Goal: Information Seeking & Learning: Learn about a topic

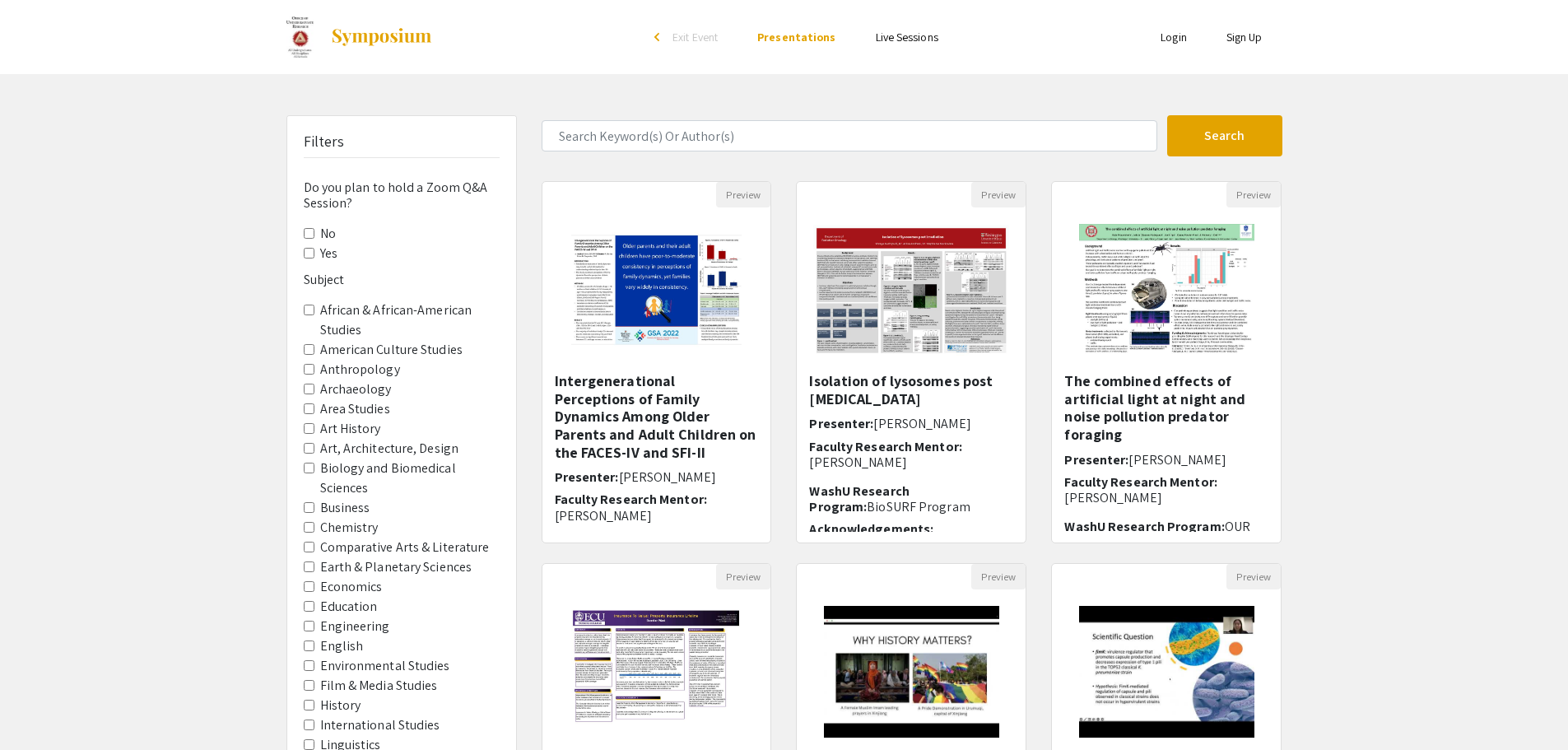
click at [309, 474] on Sciences "Biology and Biomedical Sciences" at bounding box center [309, 468] width 10 height 10
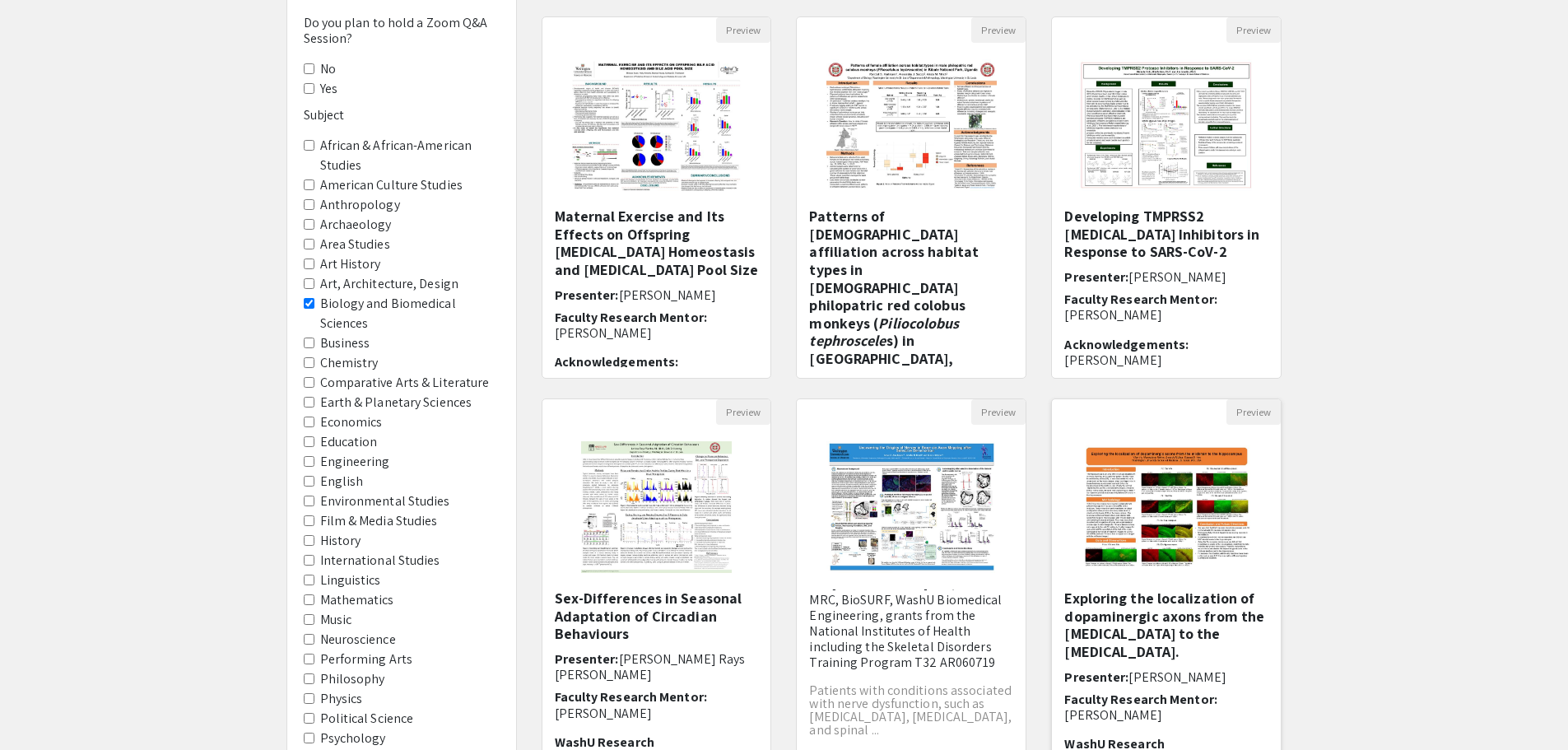
scroll to position [354, 0]
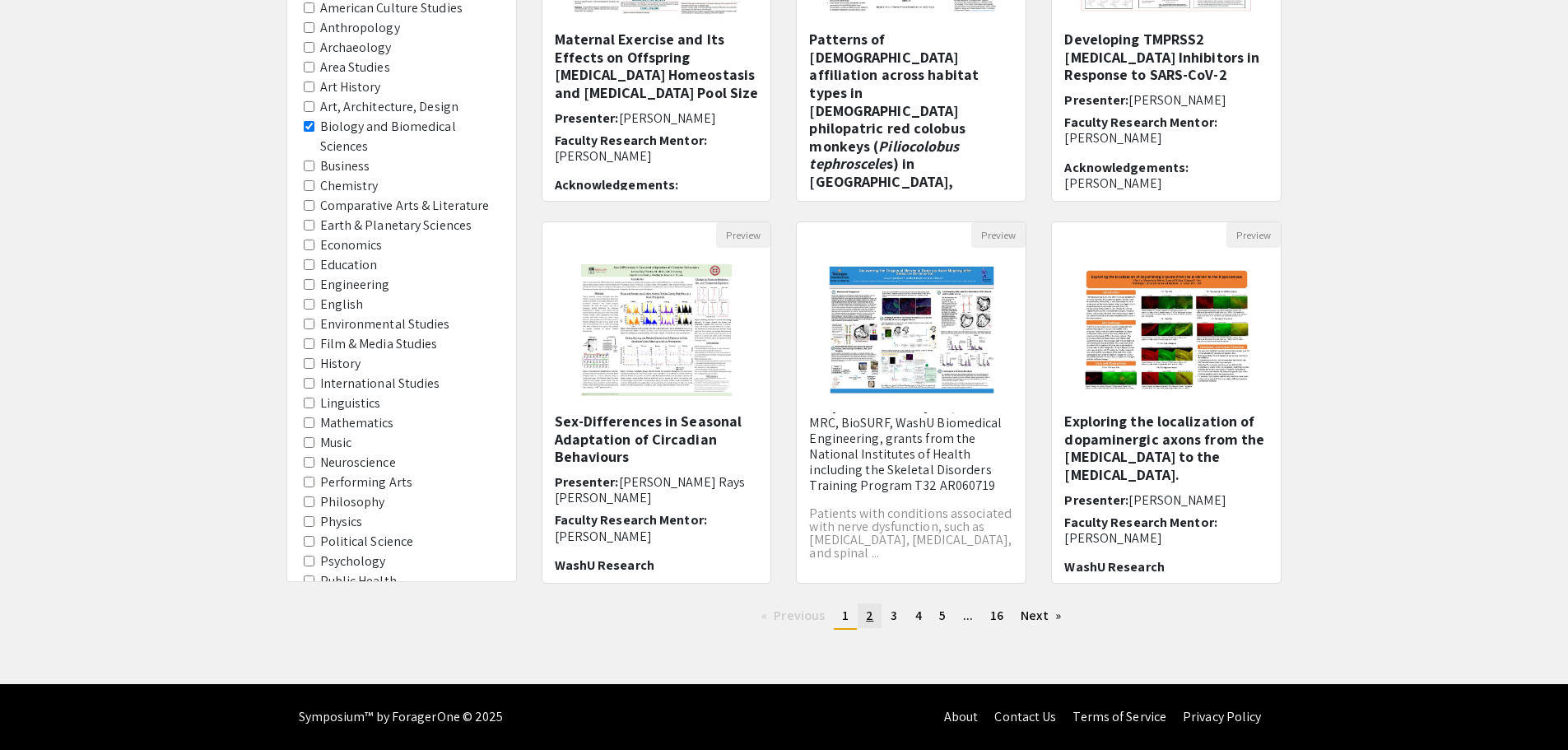
click at [866, 616] on span "2" at bounding box center [870, 616] width 8 height 17
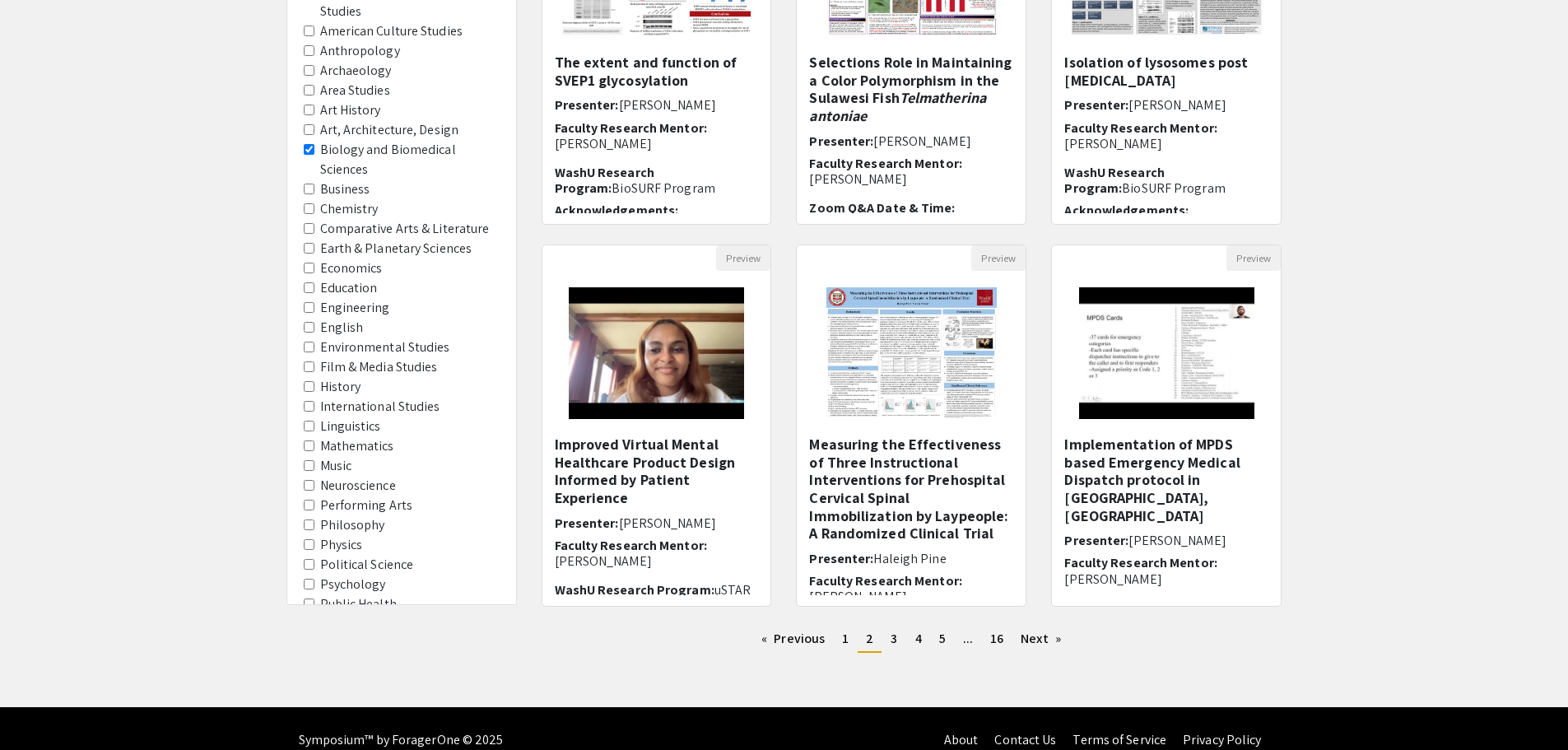
scroll to position [354, 0]
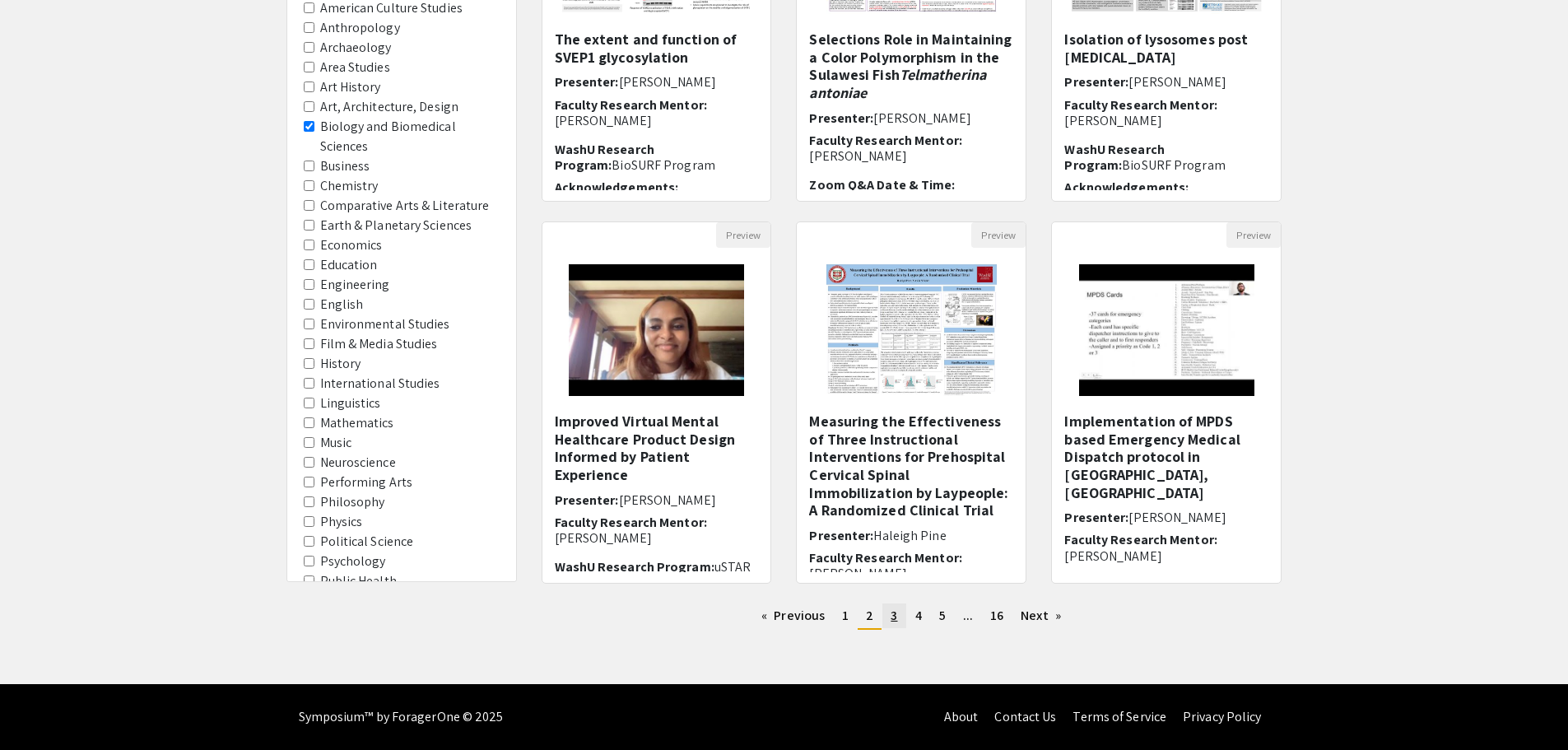
click at [892, 617] on span "3" at bounding box center [894, 616] width 7 height 17
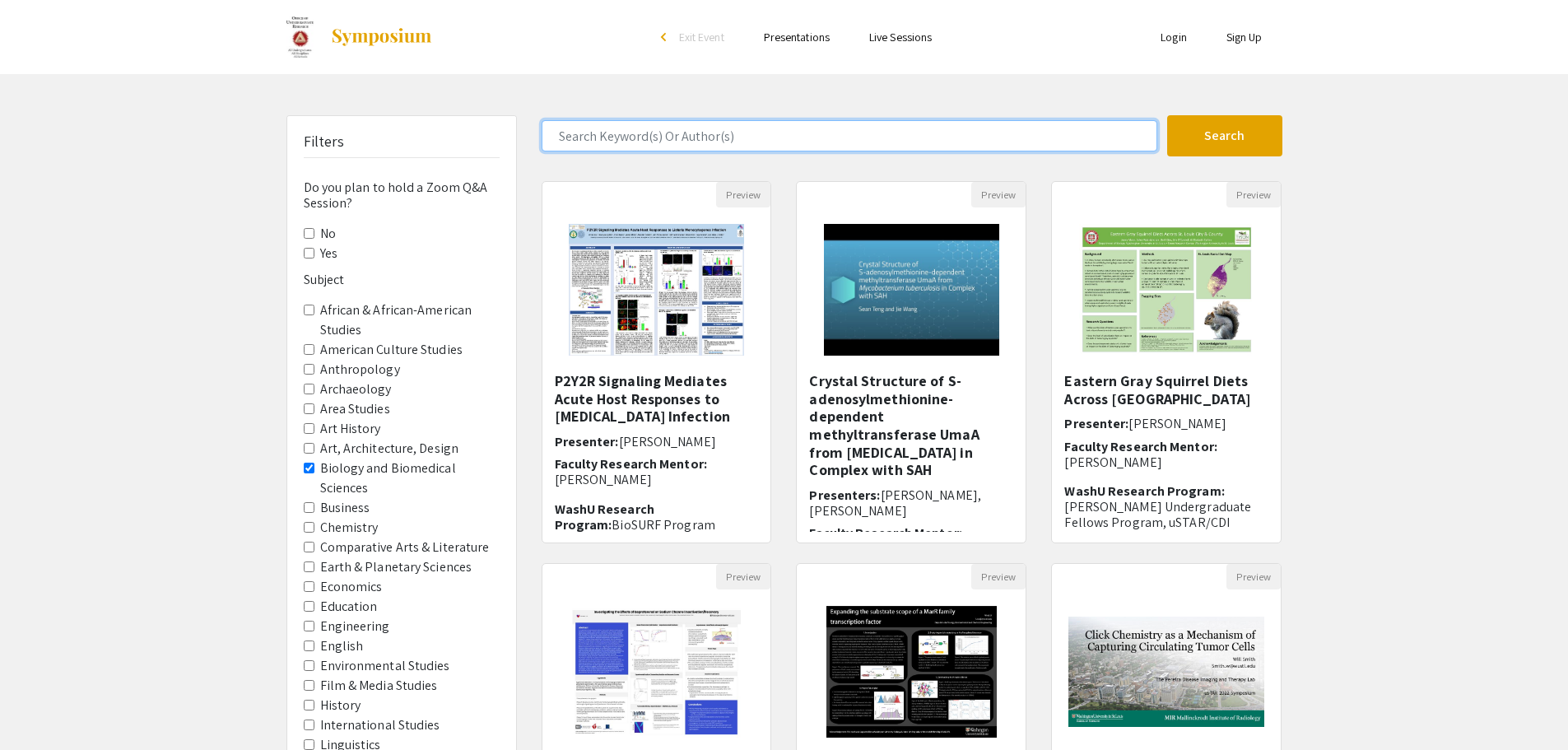
click at [648, 136] on input "Search Keyword(s) Or Author(s)" at bounding box center [849, 136] width 616 height 31
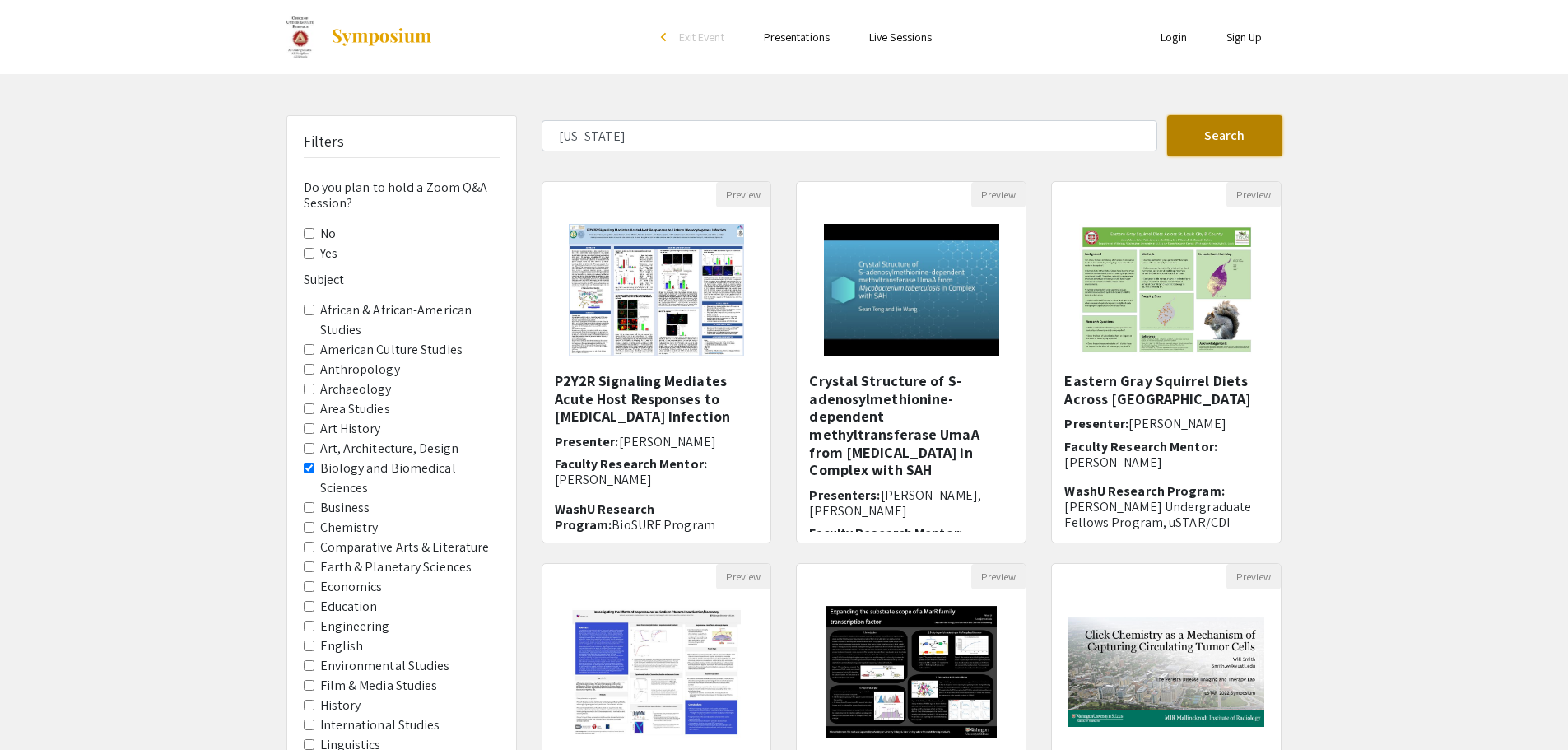
click at [1206, 156] on button "Search" at bounding box center [1224, 136] width 115 height 41
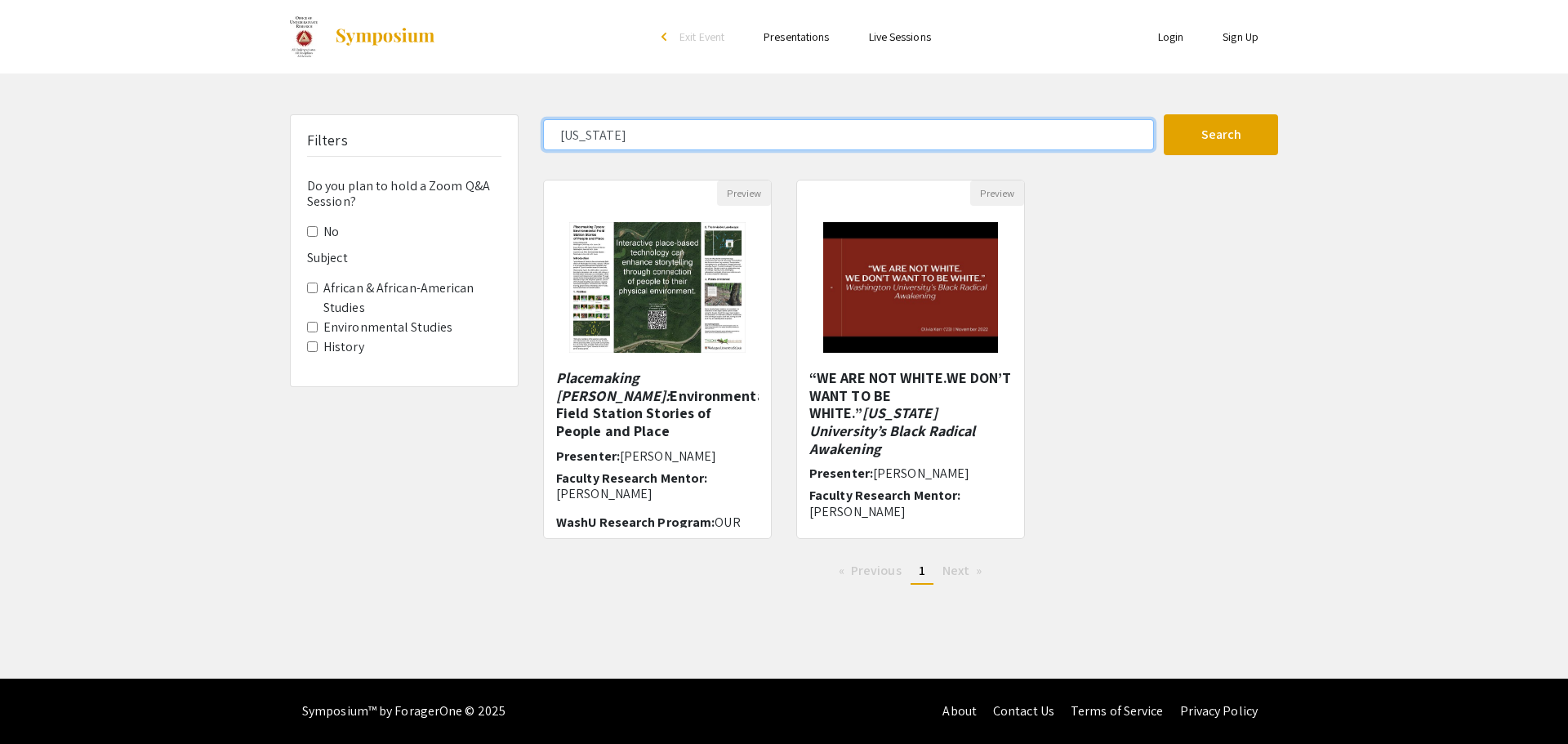
drag, startPoint x: 643, startPoint y: 135, endPoint x: 373, endPoint y: 144, distance: 270.1
click at [373, 141] on div "Filters Do you plan to hold a Zoom Q&A Session? No Subject African & African-Am…" at bounding box center [784, 356] width 1013 height 483
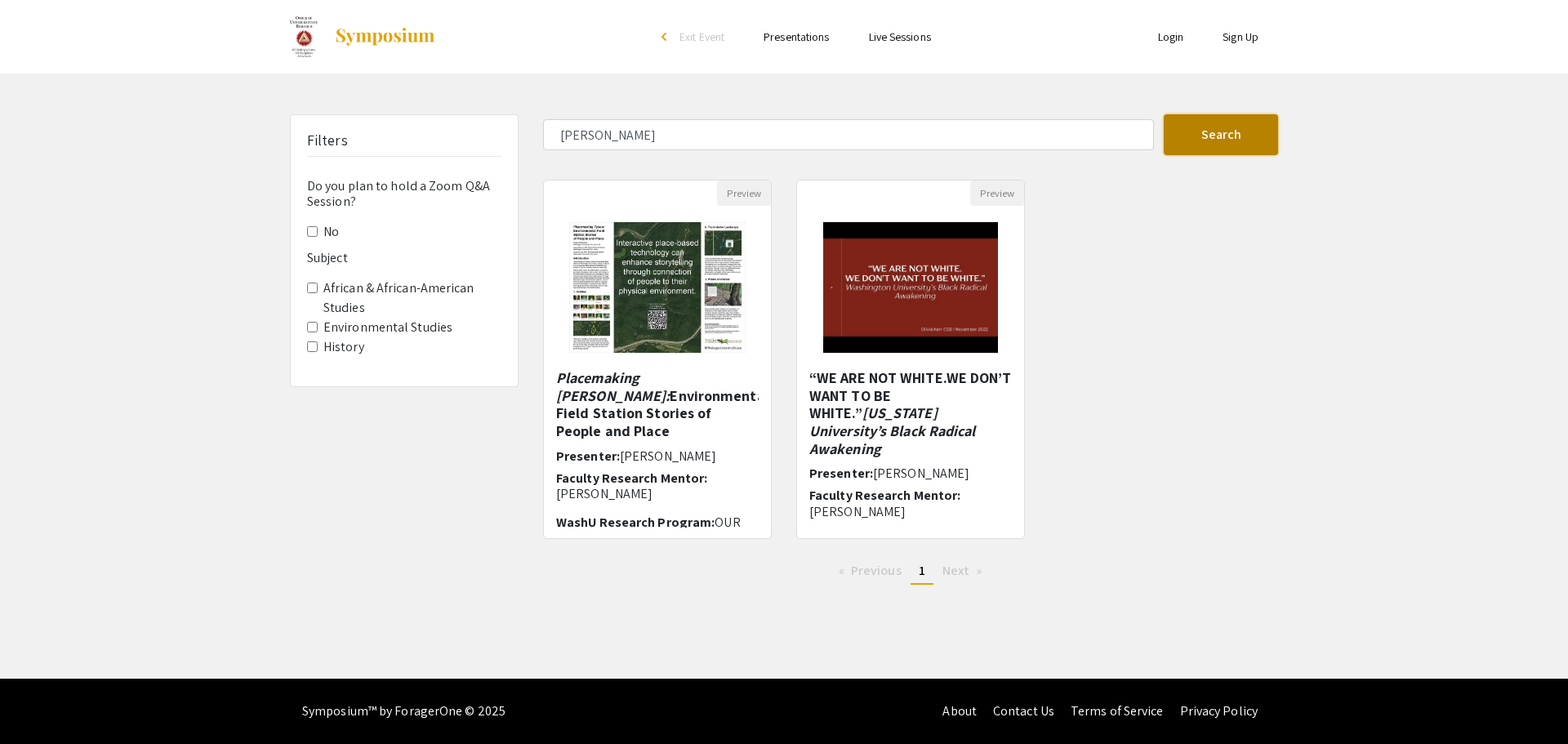
click at [1201, 126] on button "Search" at bounding box center [1221, 135] width 115 height 41
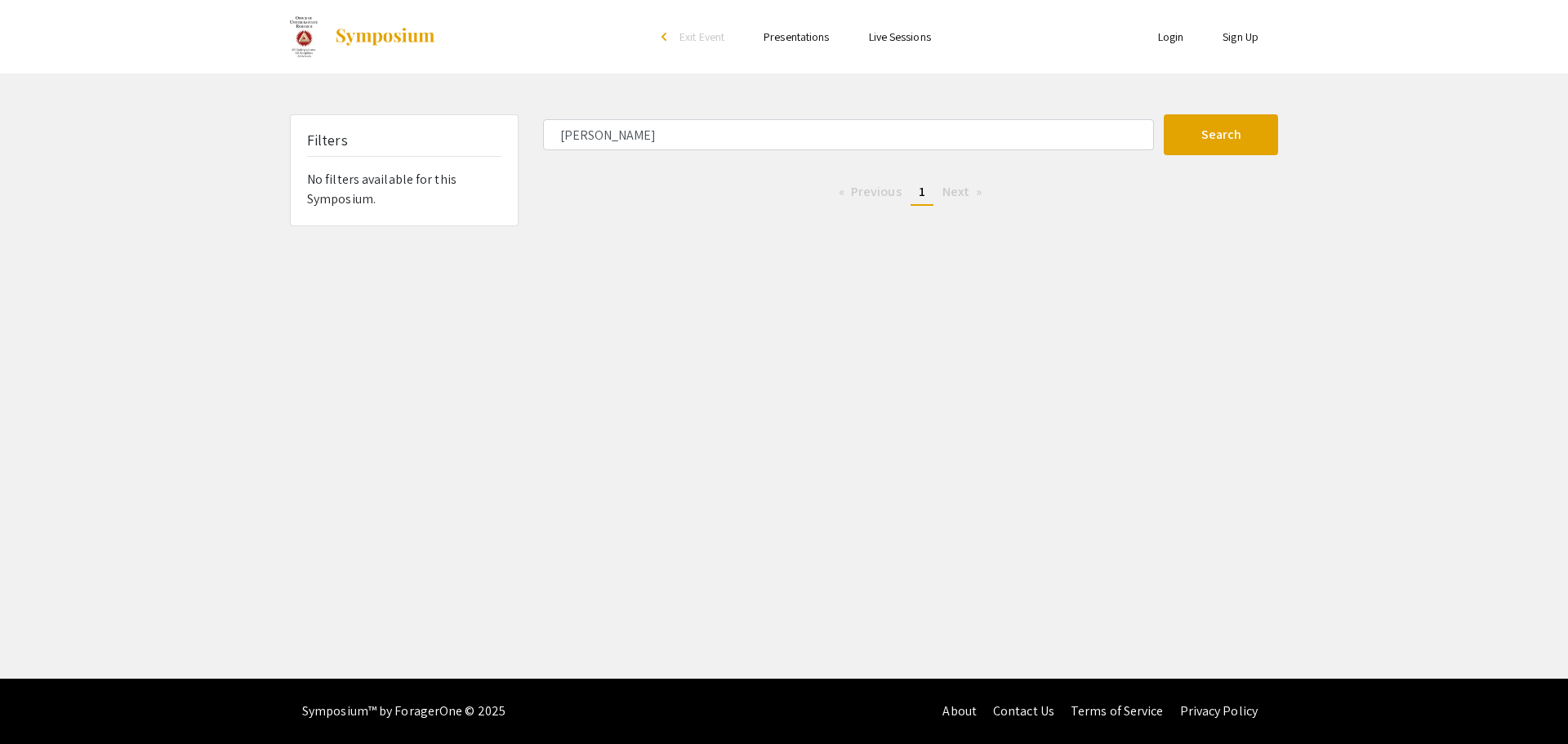
click at [326, 194] on div "Filters No filters available for this Symposium." at bounding box center [404, 170] width 227 height 110
click at [341, 190] on div "Filters No filters available for this Symposium." at bounding box center [404, 170] width 227 height 110
type input "[US_STATE]"
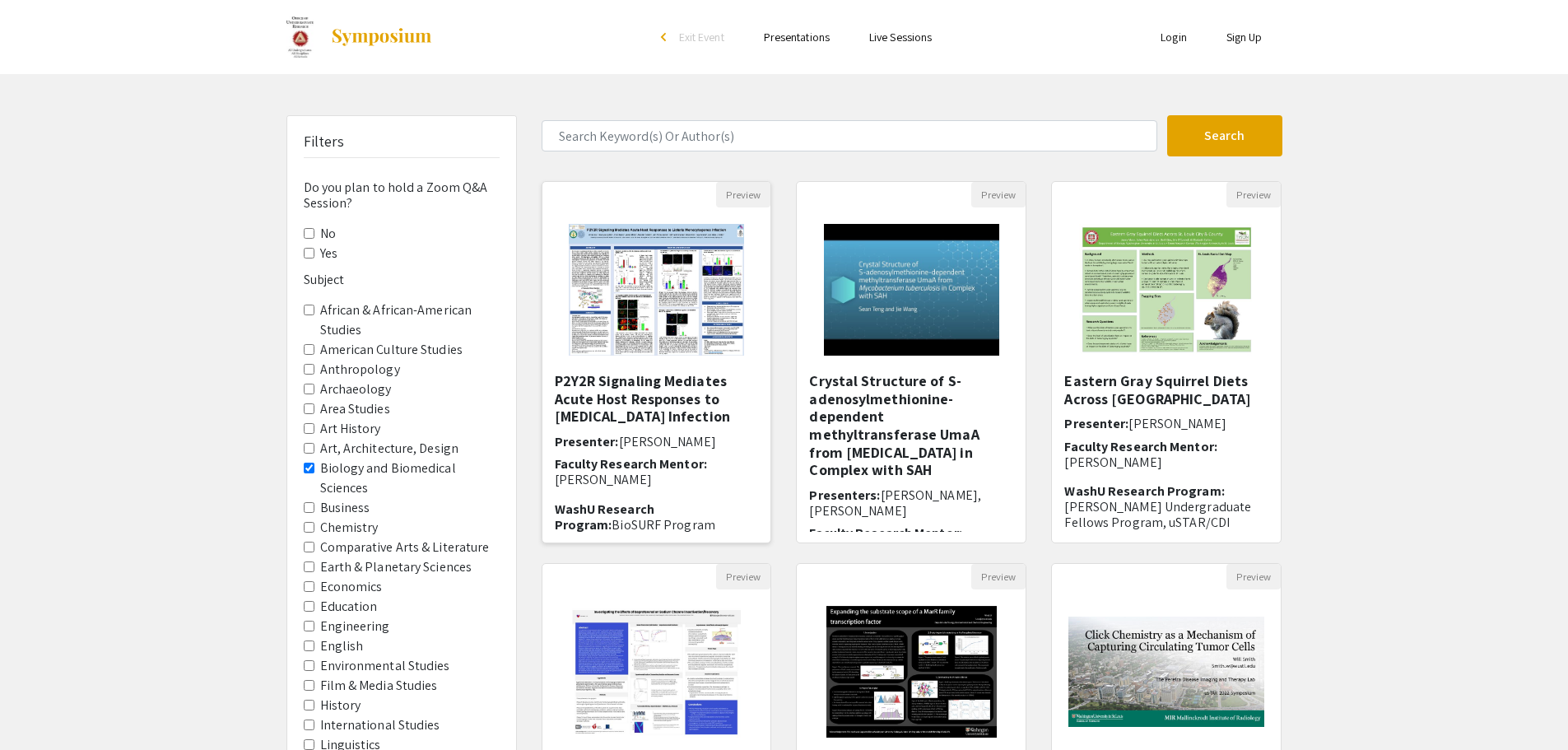
click at [641, 413] on h5 "P2Y2R Signaling Mediates Acute Host Responses to [MEDICAL_DATA] Infection" at bounding box center [656, 399] width 204 height 53
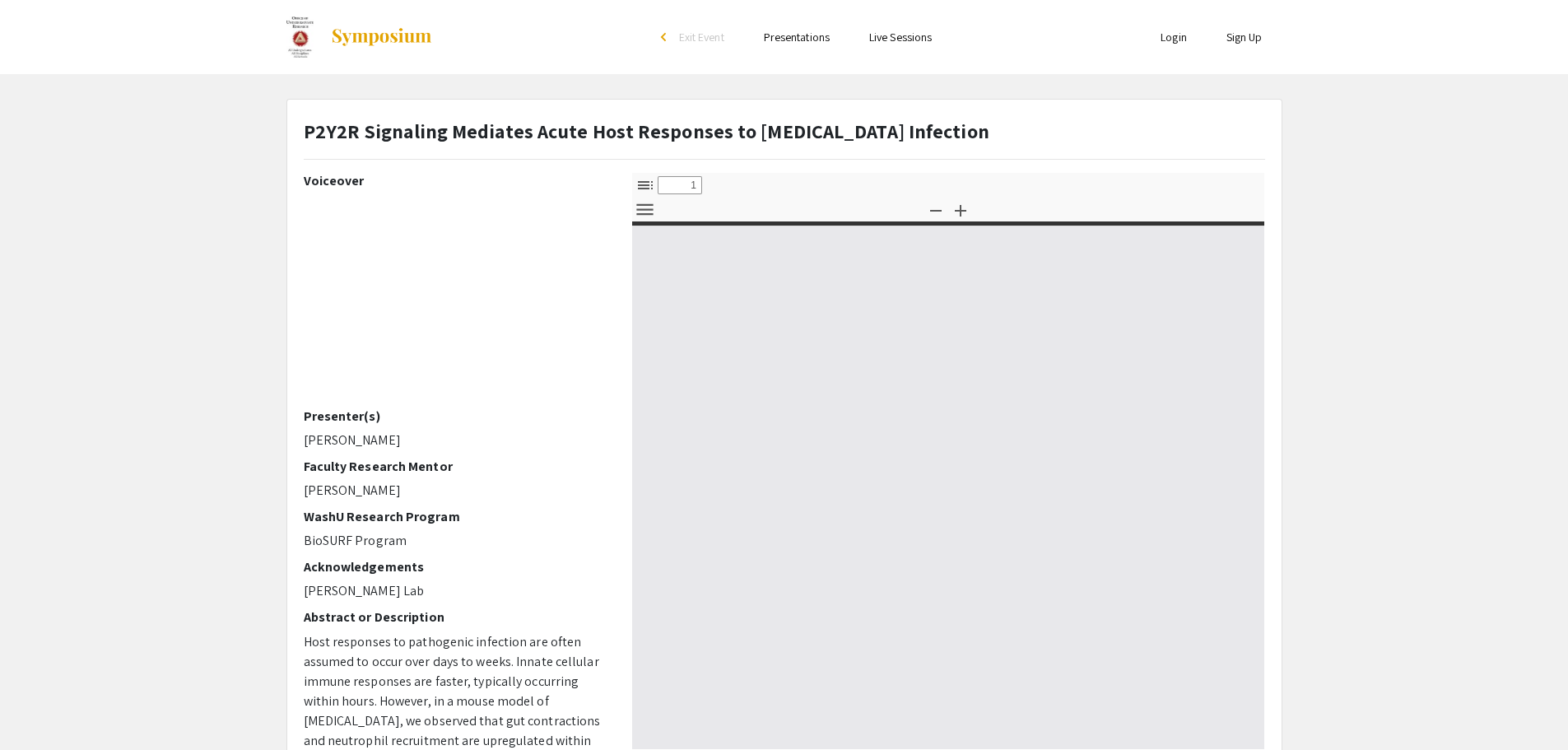
select select "custom"
type input "0"
select select "custom"
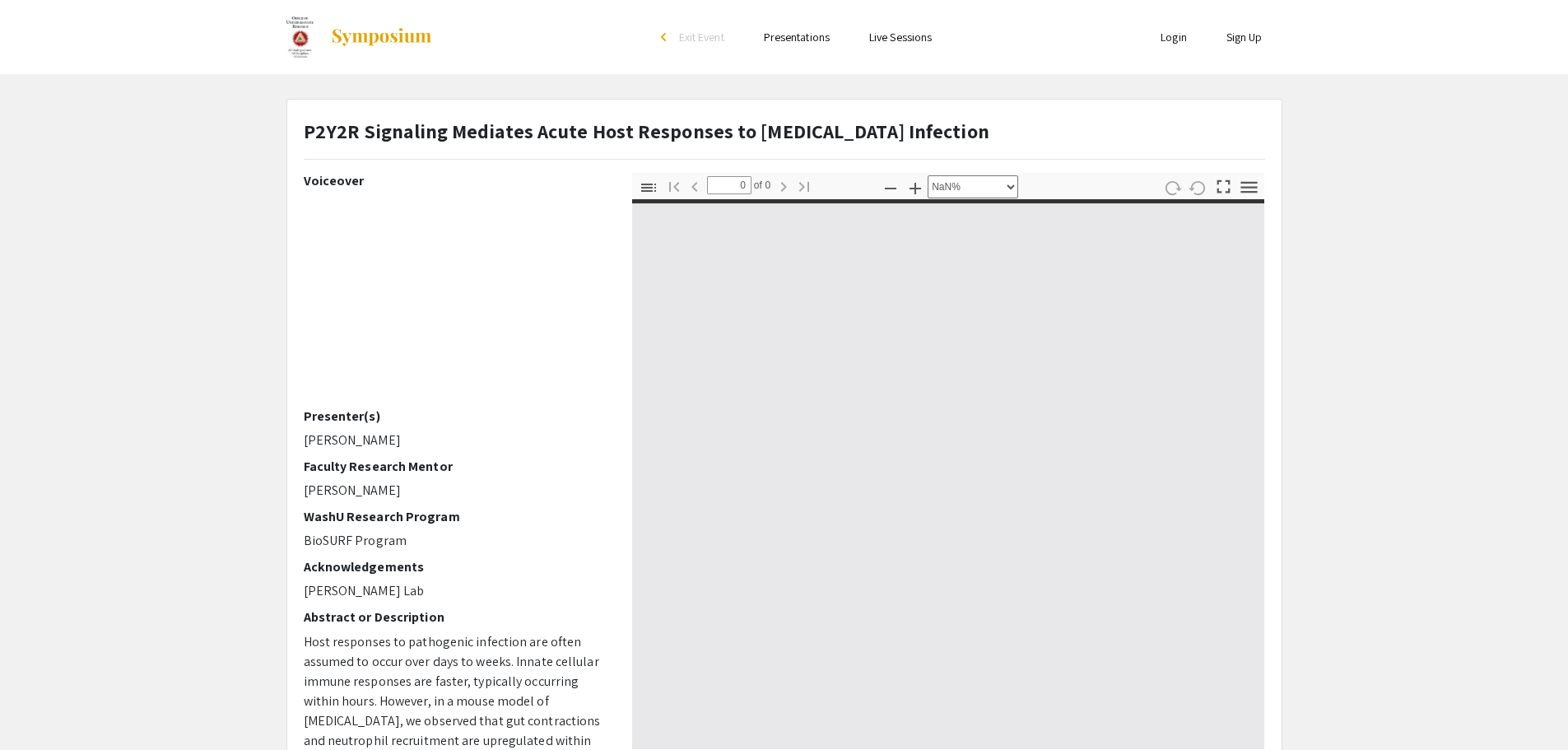
type input "1"
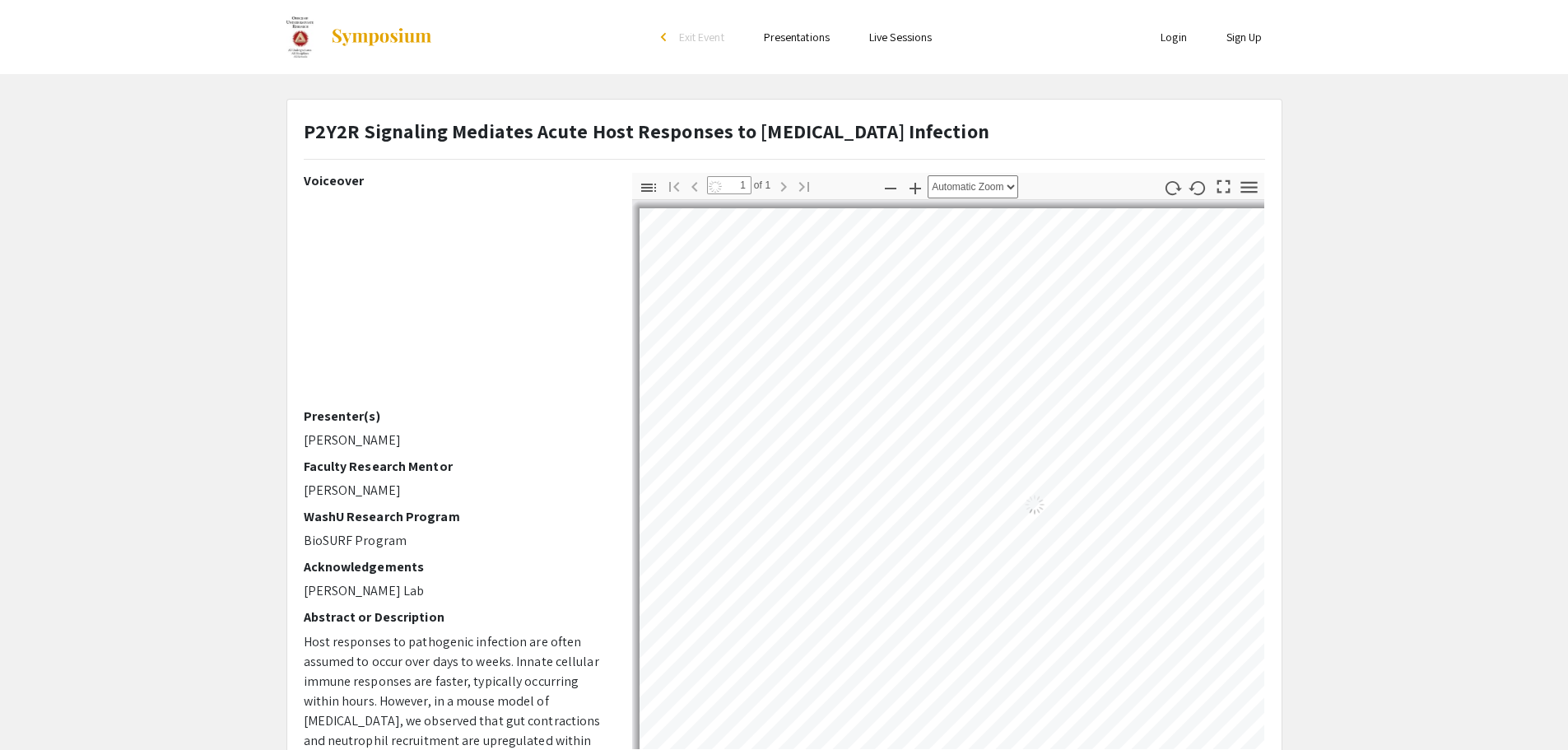
select select "auto"
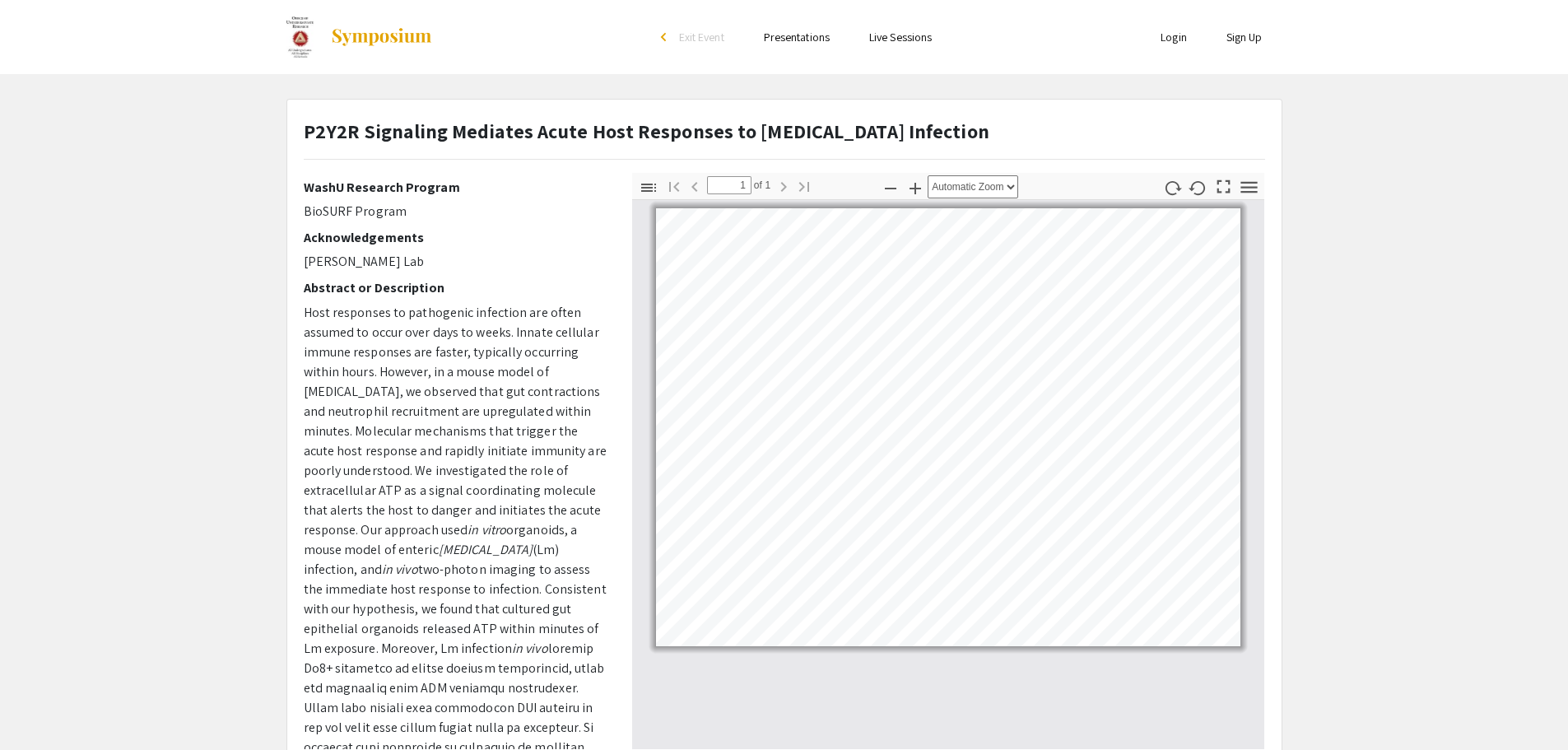
click at [796, 40] on link "Presentations" at bounding box center [796, 36] width 65 height 15
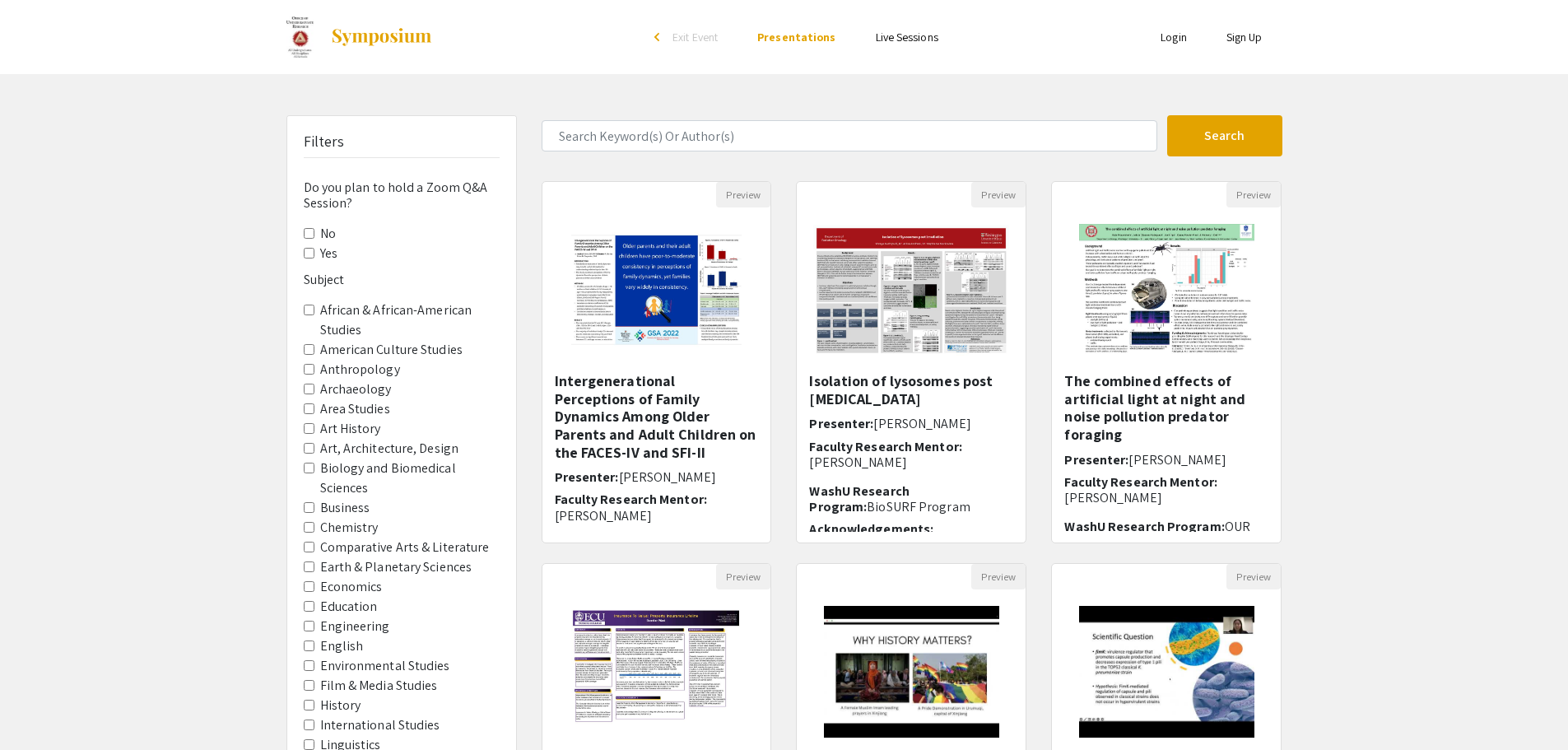
click at [923, 38] on link "Live Sessions" at bounding box center [907, 36] width 63 height 15
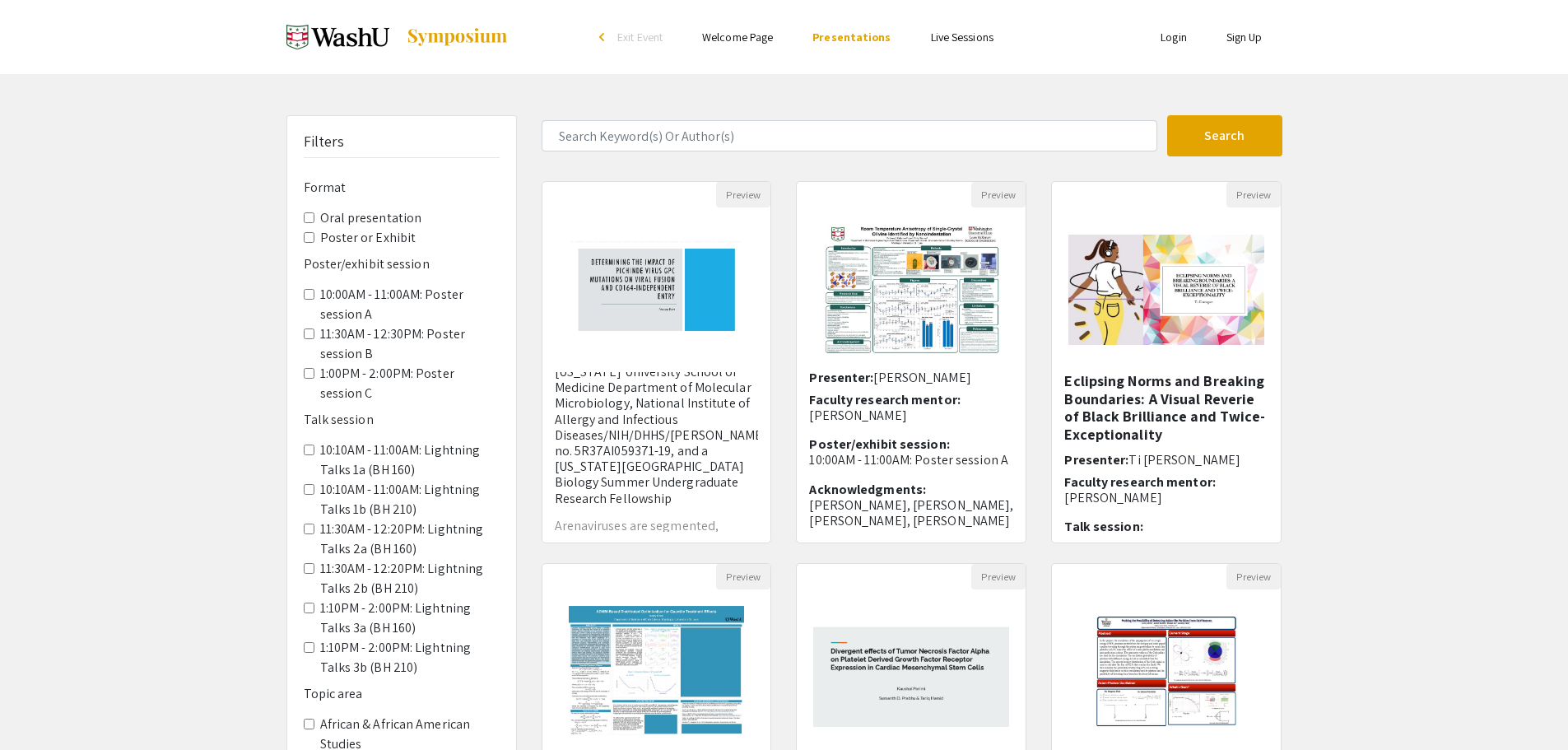
scroll to position [329, 0]
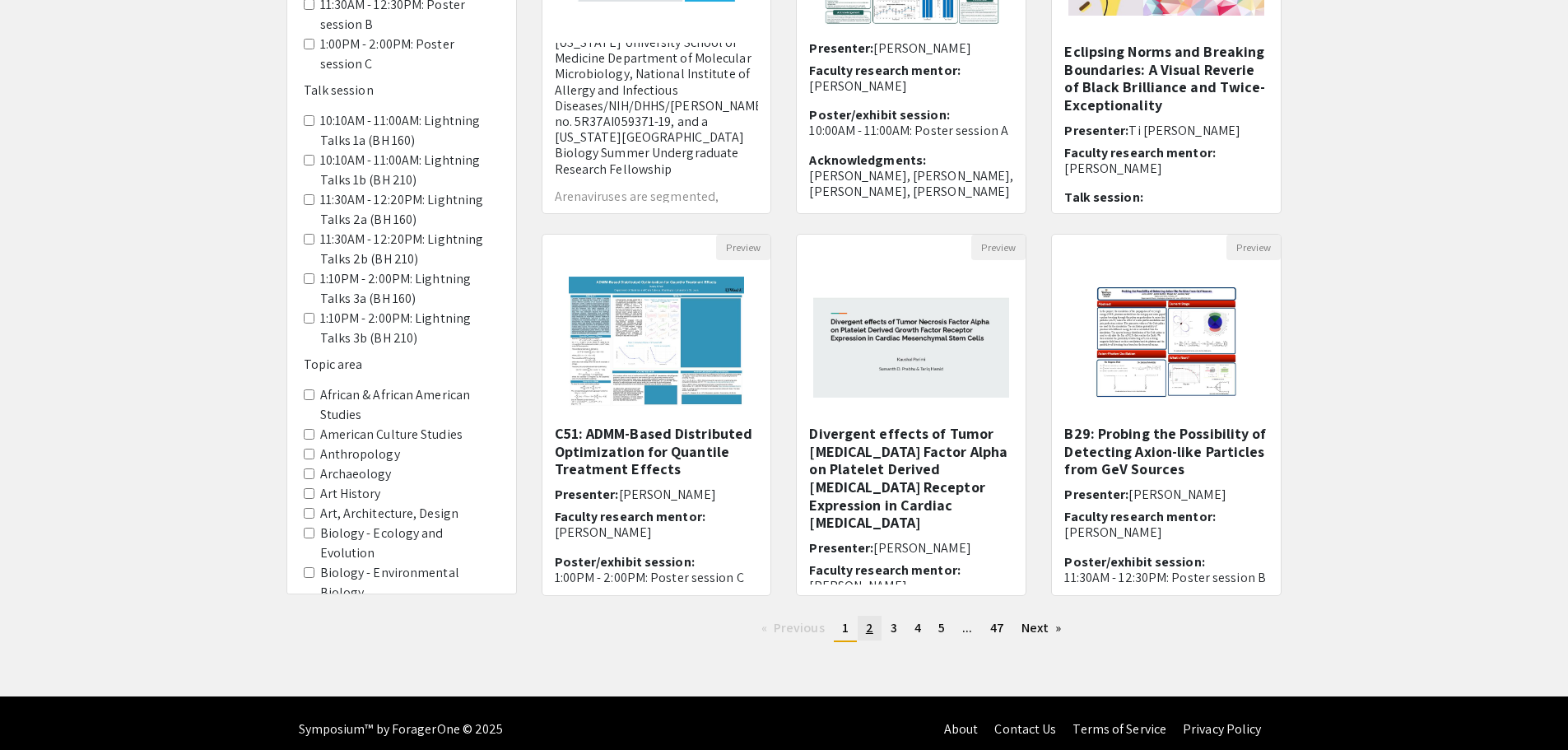
click at [866, 635] on span "2" at bounding box center [870, 628] width 8 height 17
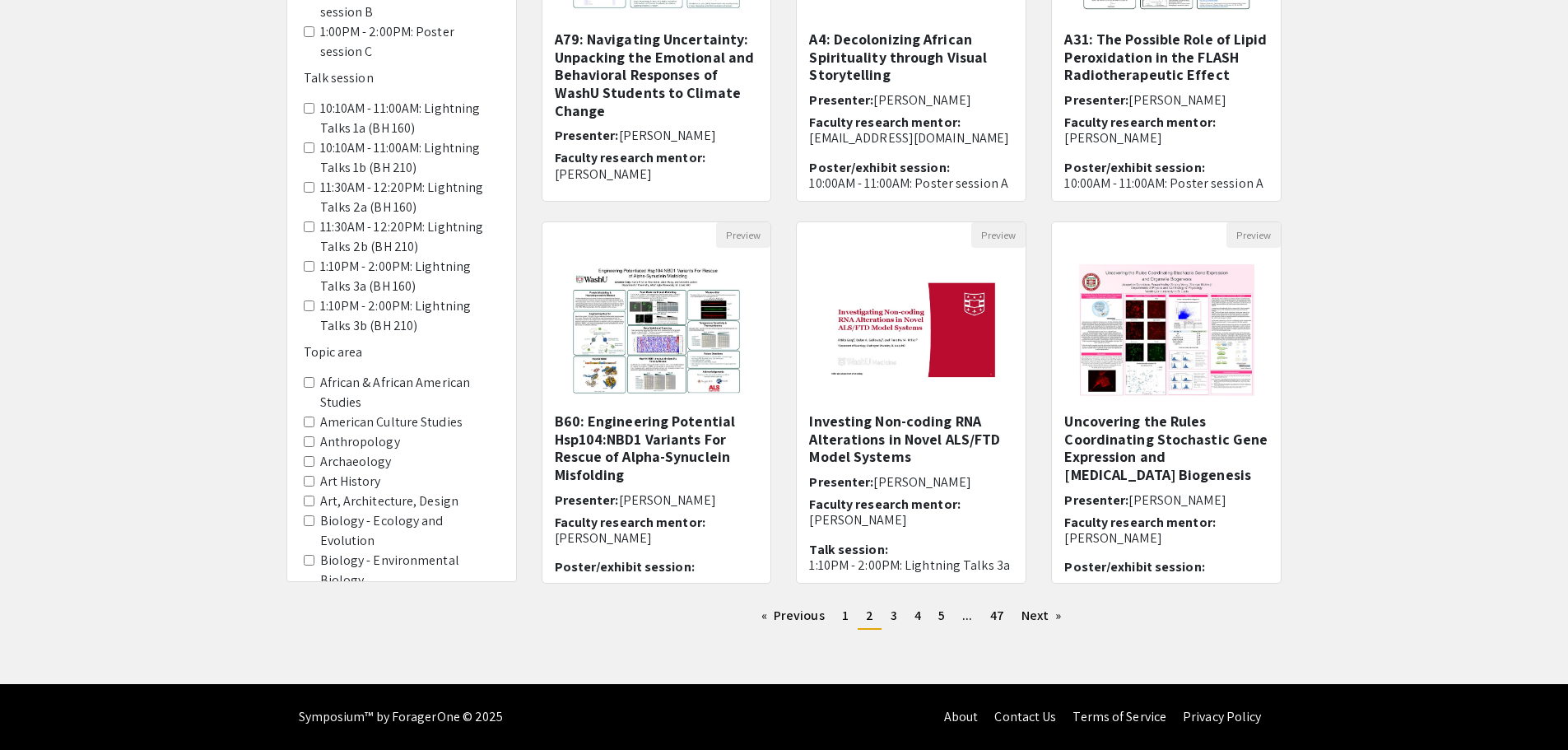
scroll to position [354, 0]
click at [891, 617] on span "3" at bounding box center [894, 616] width 7 height 17
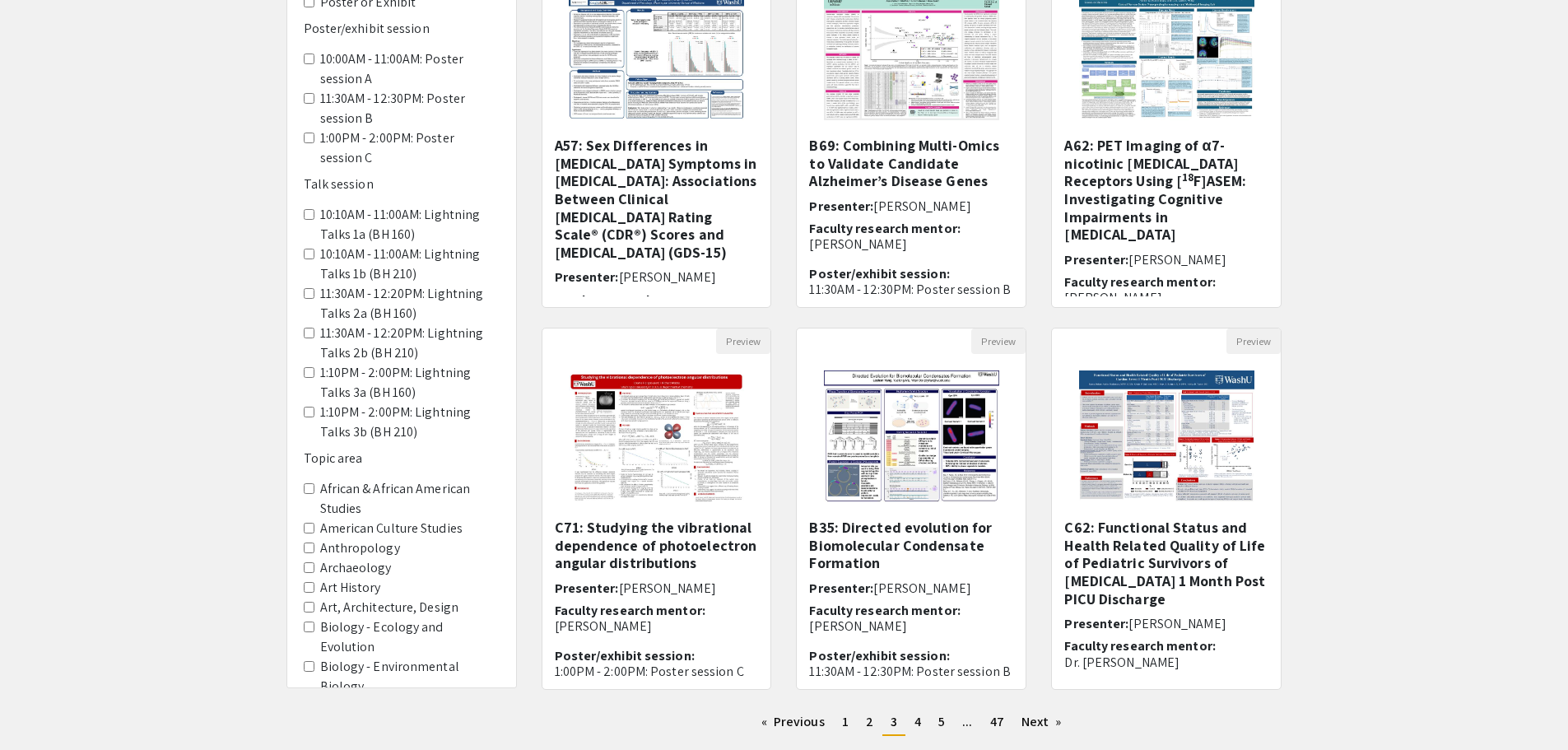
scroll to position [354, 0]
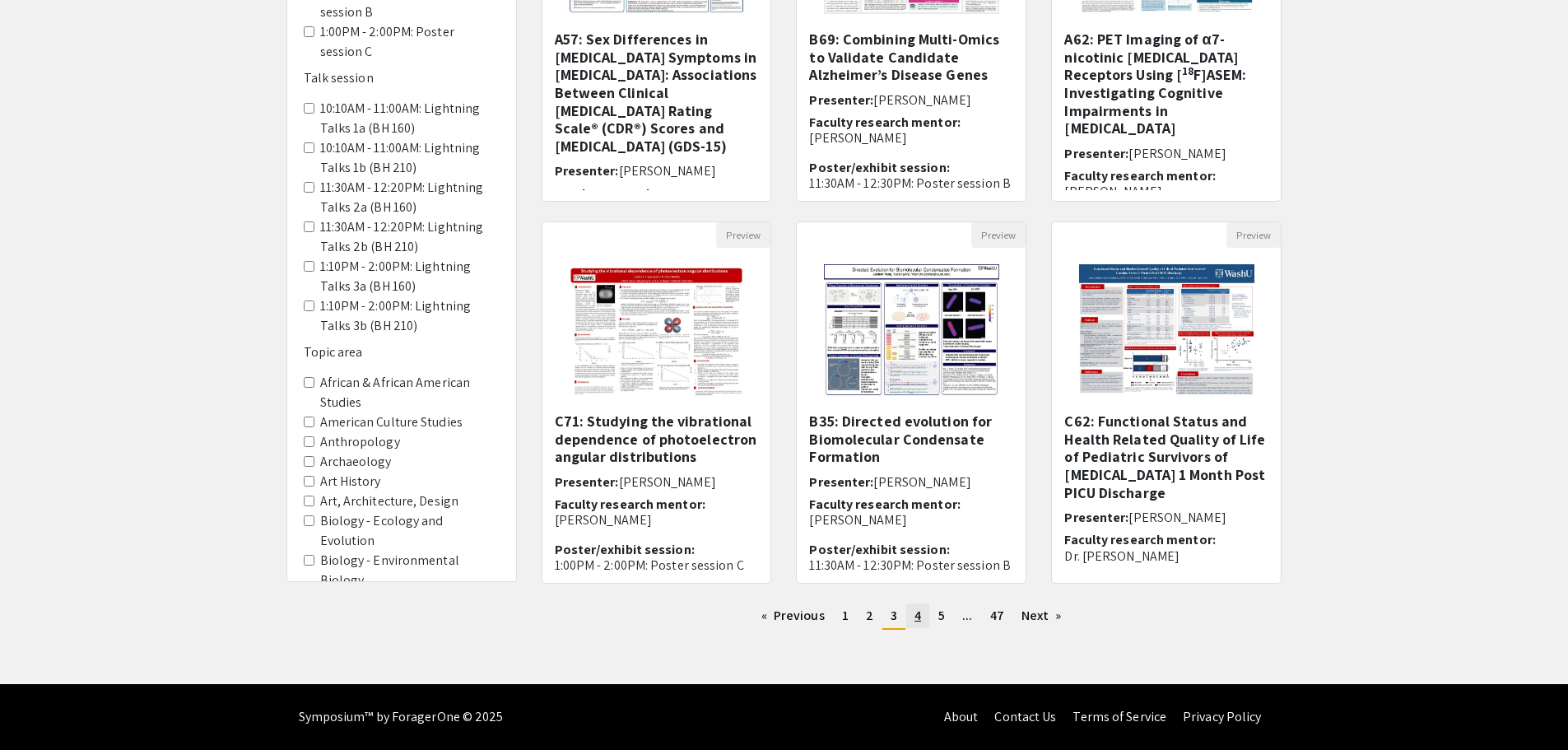
click at [913, 616] on link "page 4" at bounding box center [917, 616] width 23 height 25
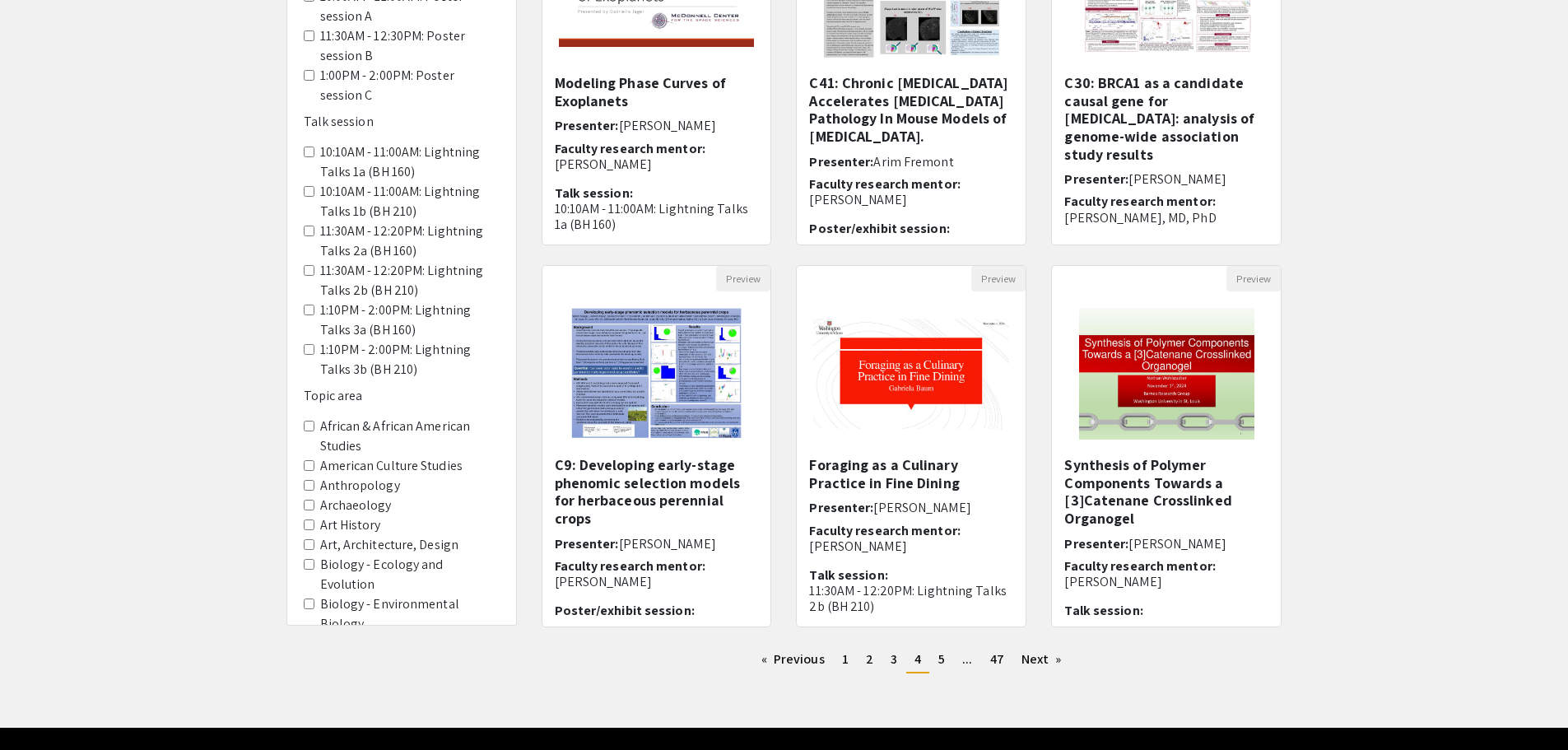
scroll to position [354, 0]
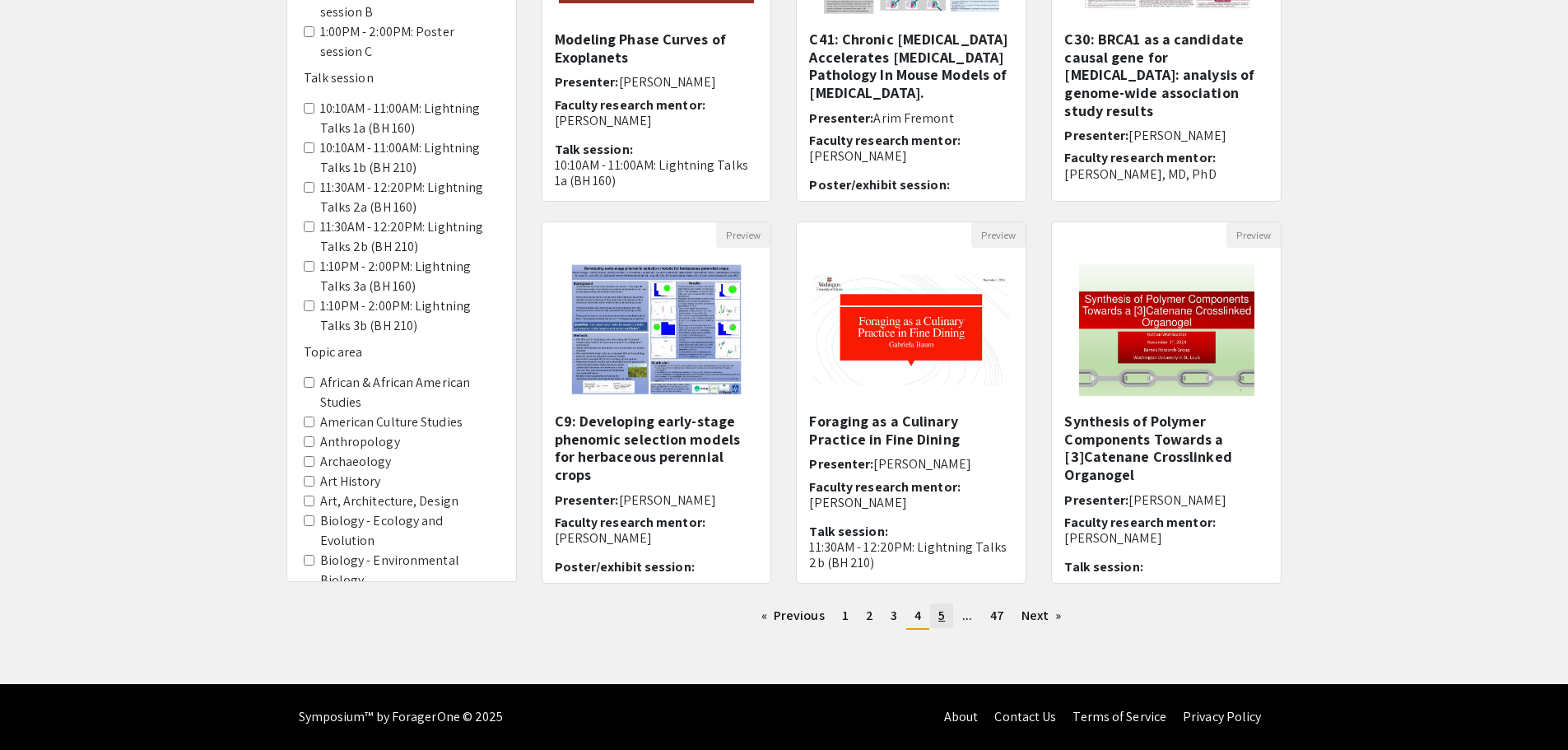
click at [944, 609] on span "5" at bounding box center [942, 616] width 7 height 17
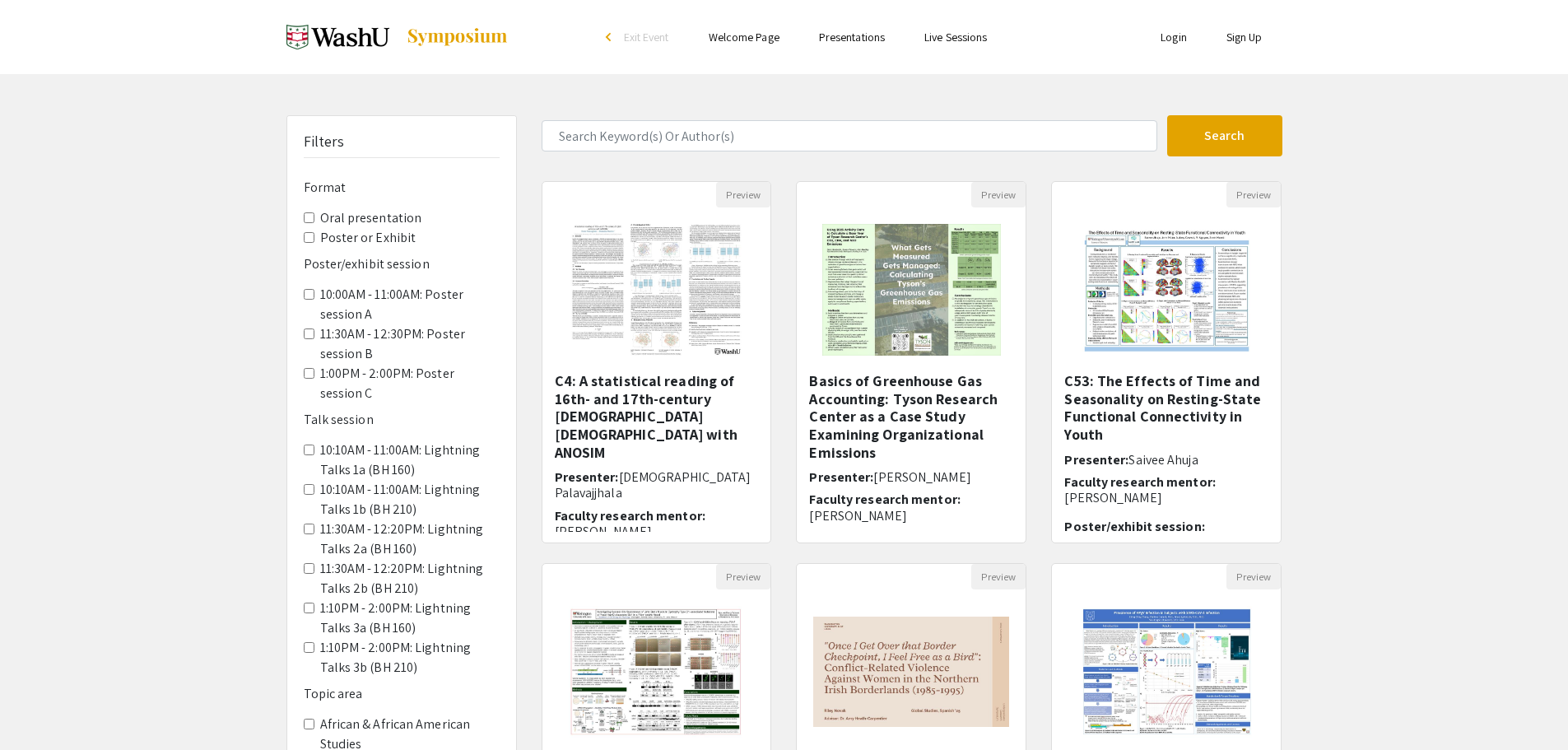
scroll to position [329, 0]
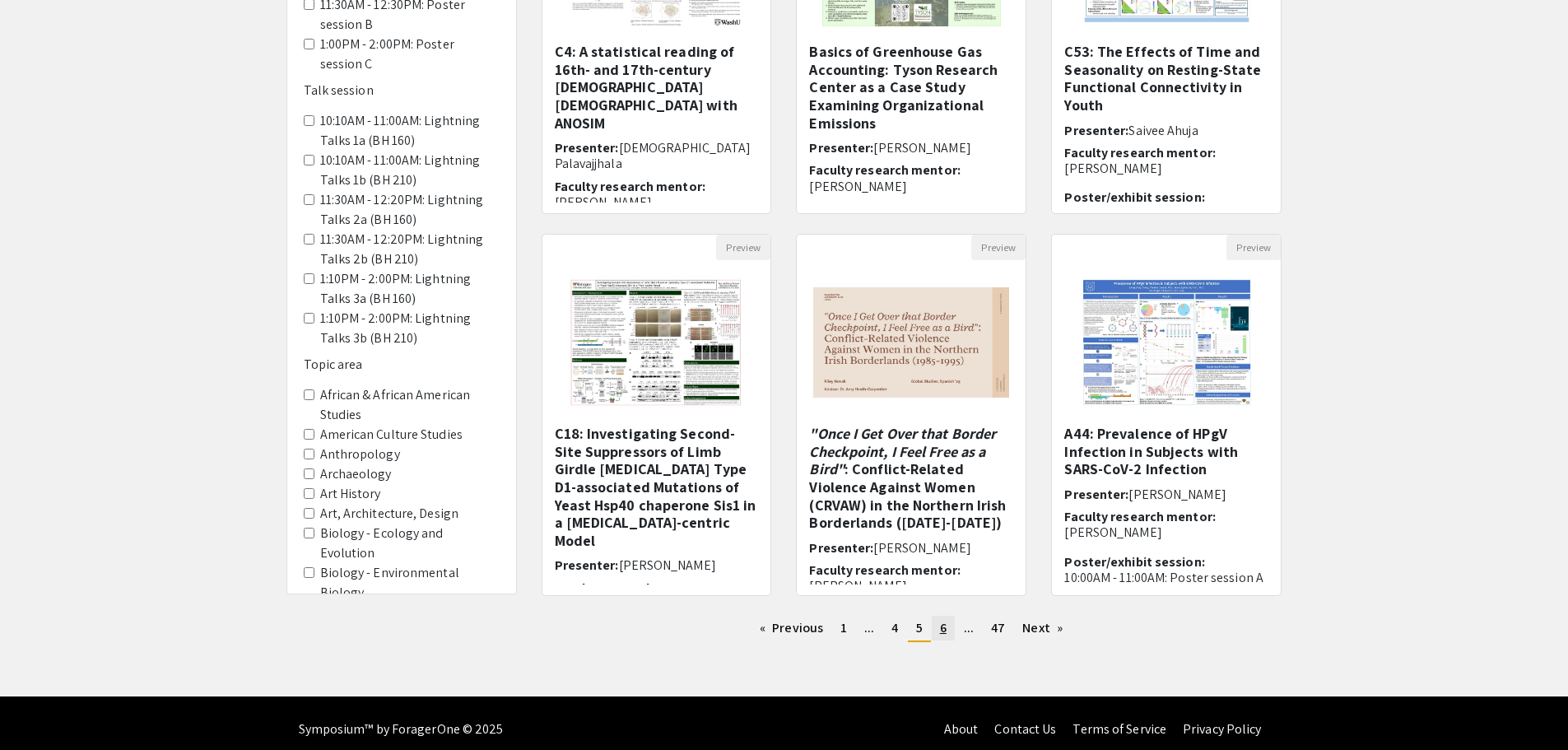
click at [944, 636] on span "6" at bounding box center [944, 628] width 7 height 17
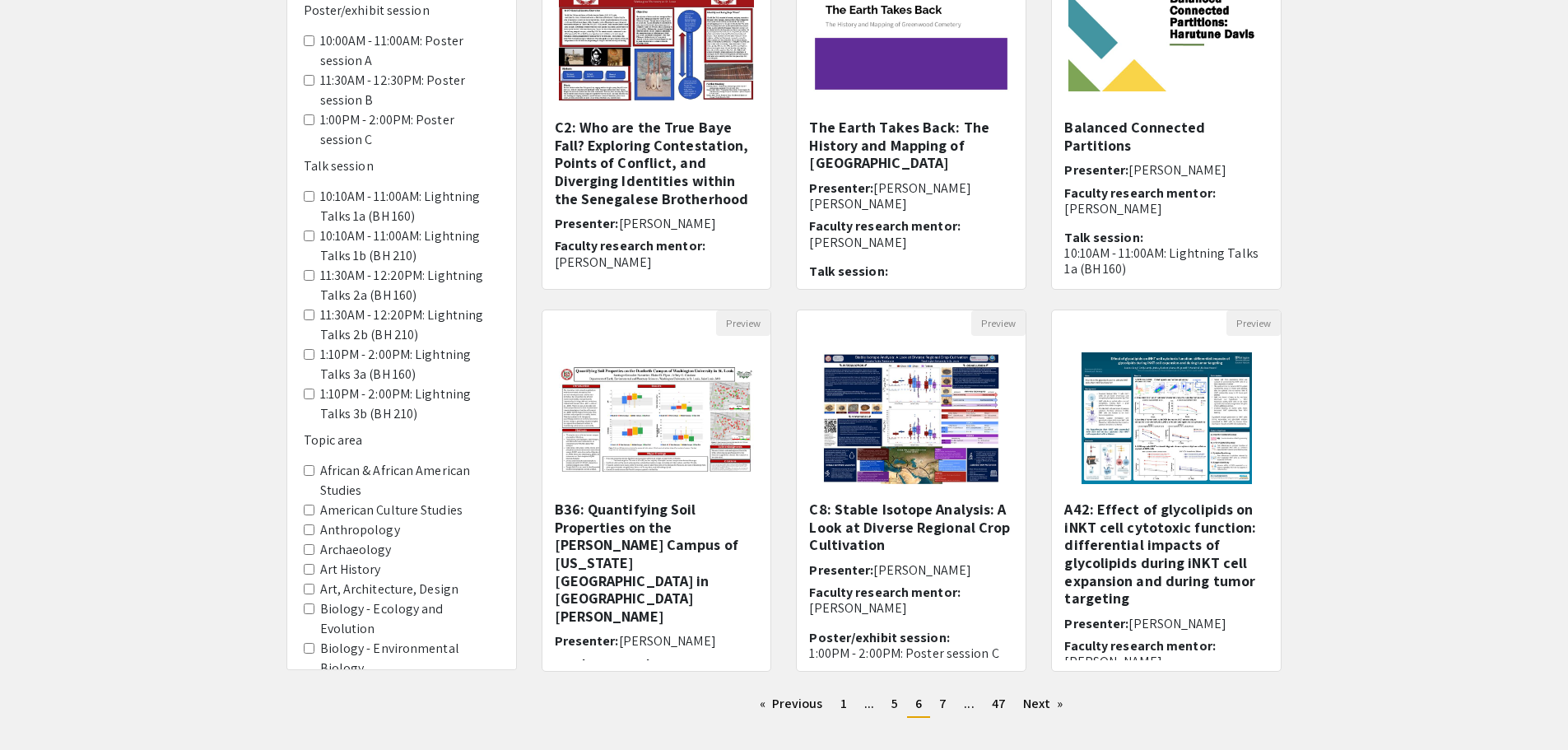
scroll to position [354, 0]
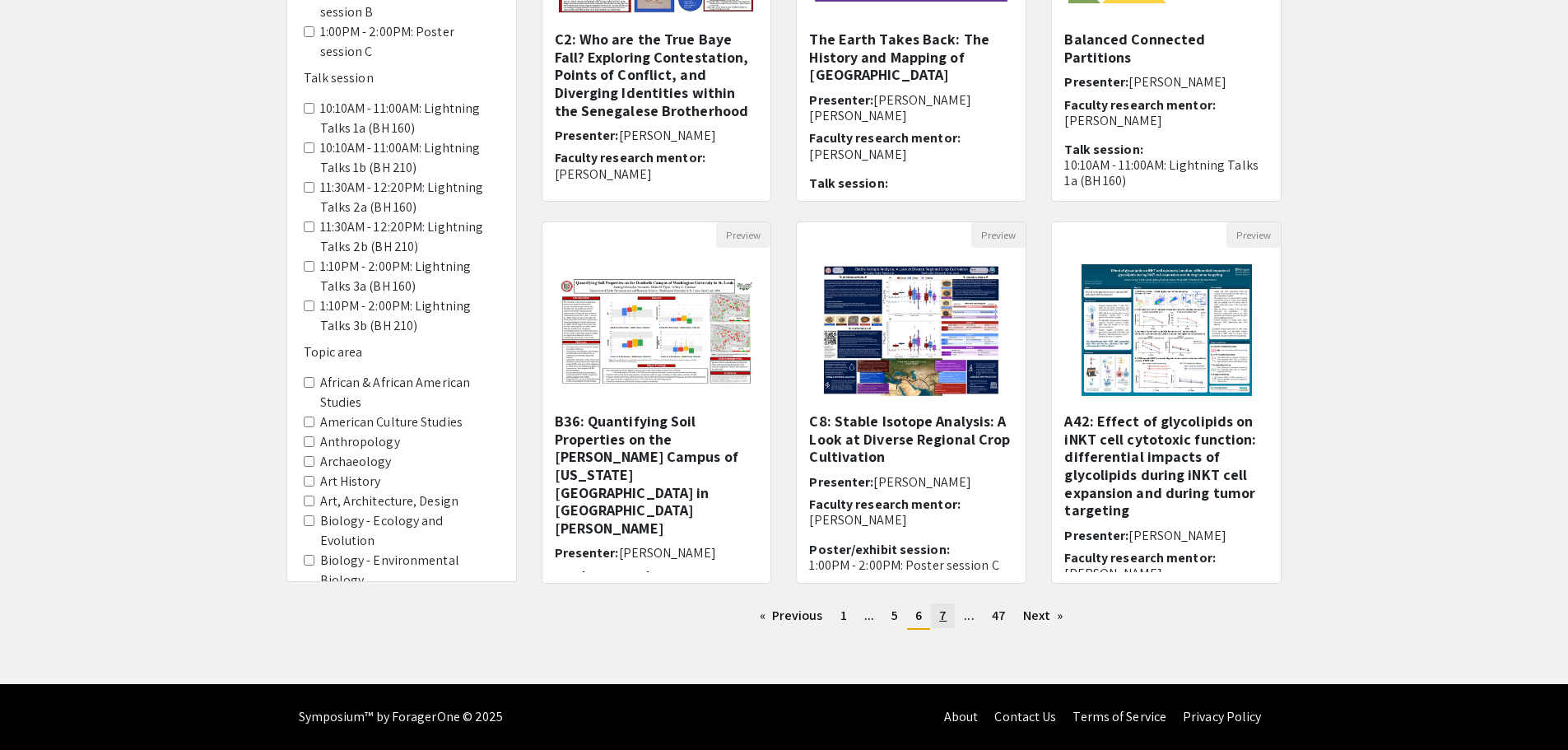
click at [952, 617] on link "page 7" at bounding box center [943, 616] width 24 height 25
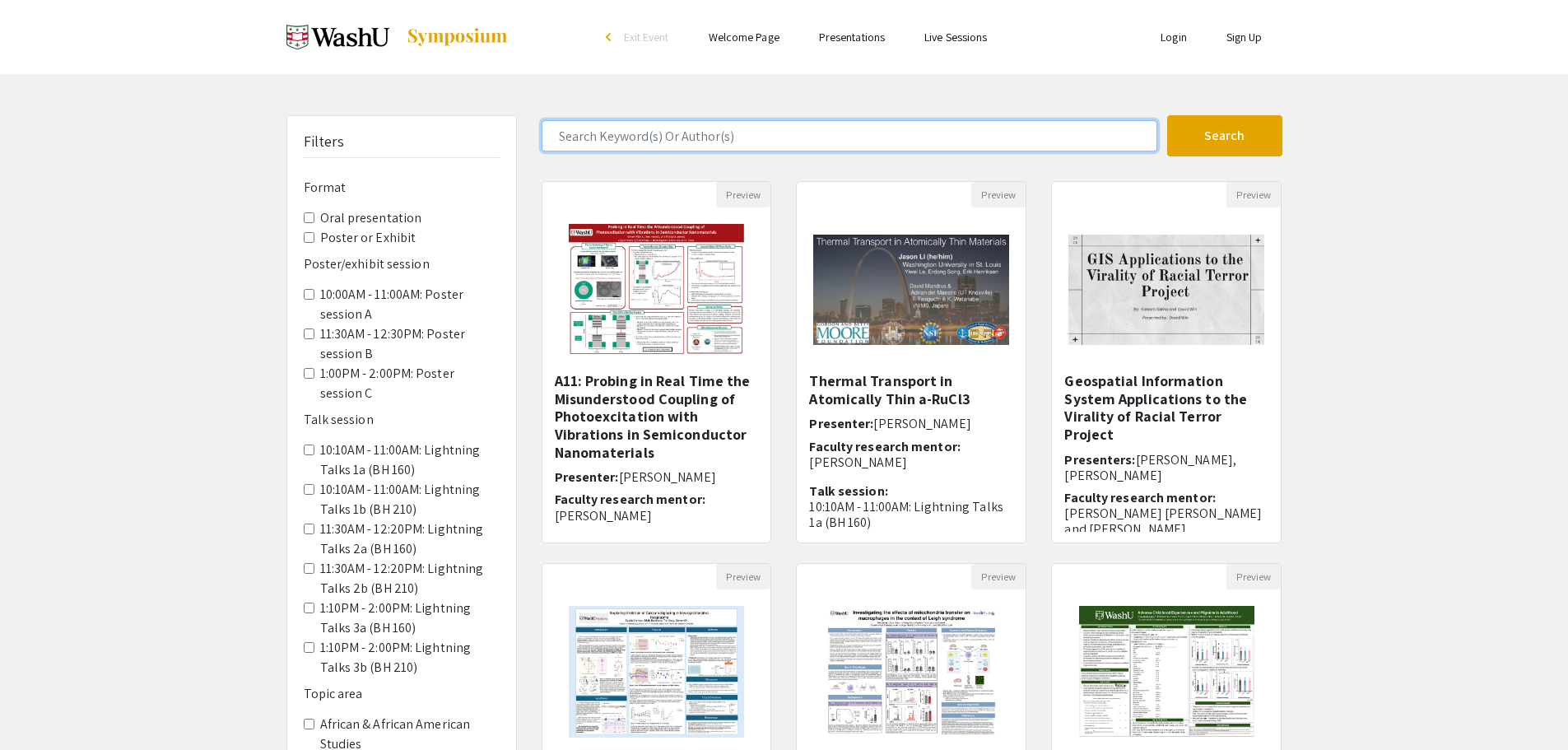
click at [584, 133] on input "Search Keyword(s) Or Author(s)" at bounding box center [849, 136] width 616 height 31
type input "[PERSON_NAME]"
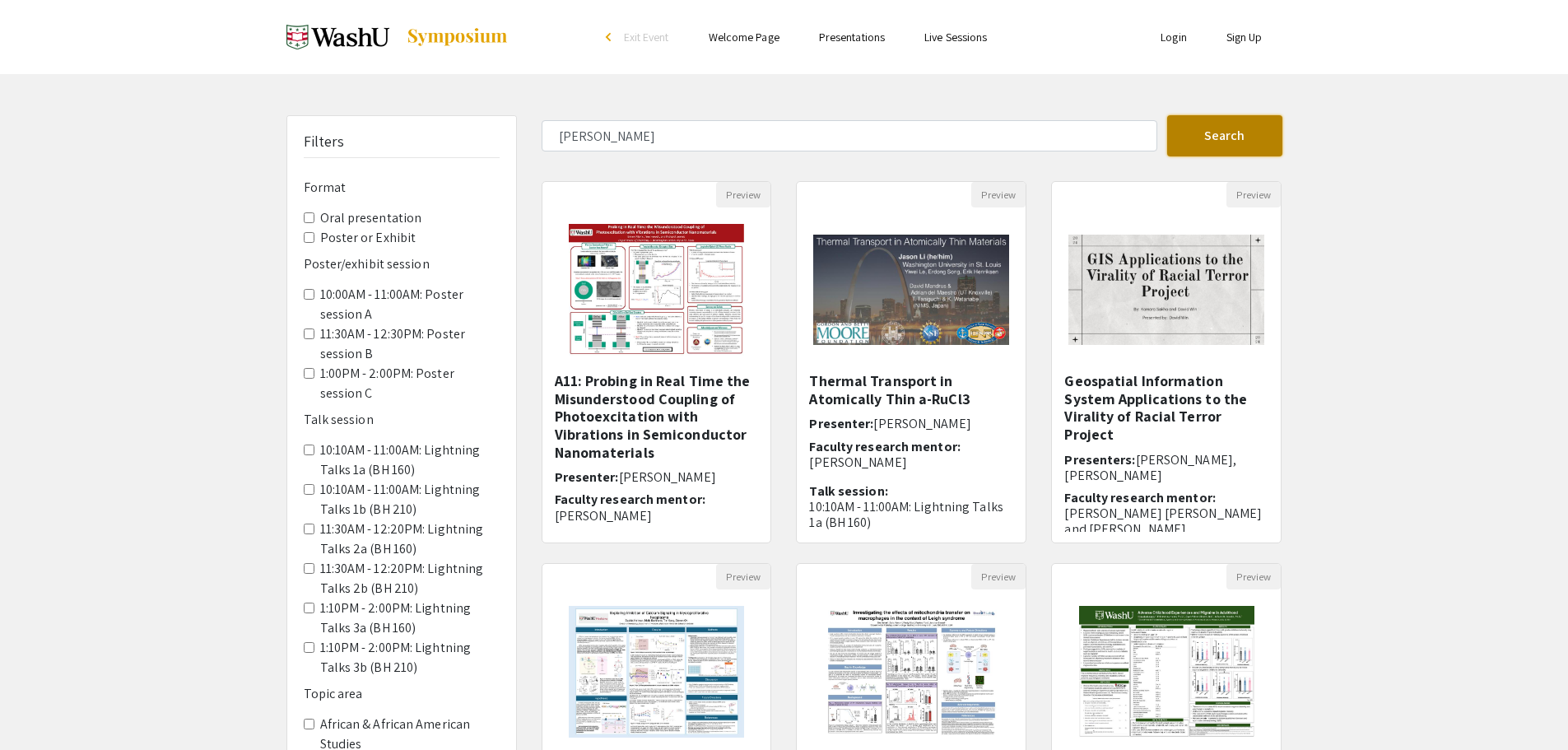
click at [1211, 130] on button "Search" at bounding box center [1224, 136] width 115 height 41
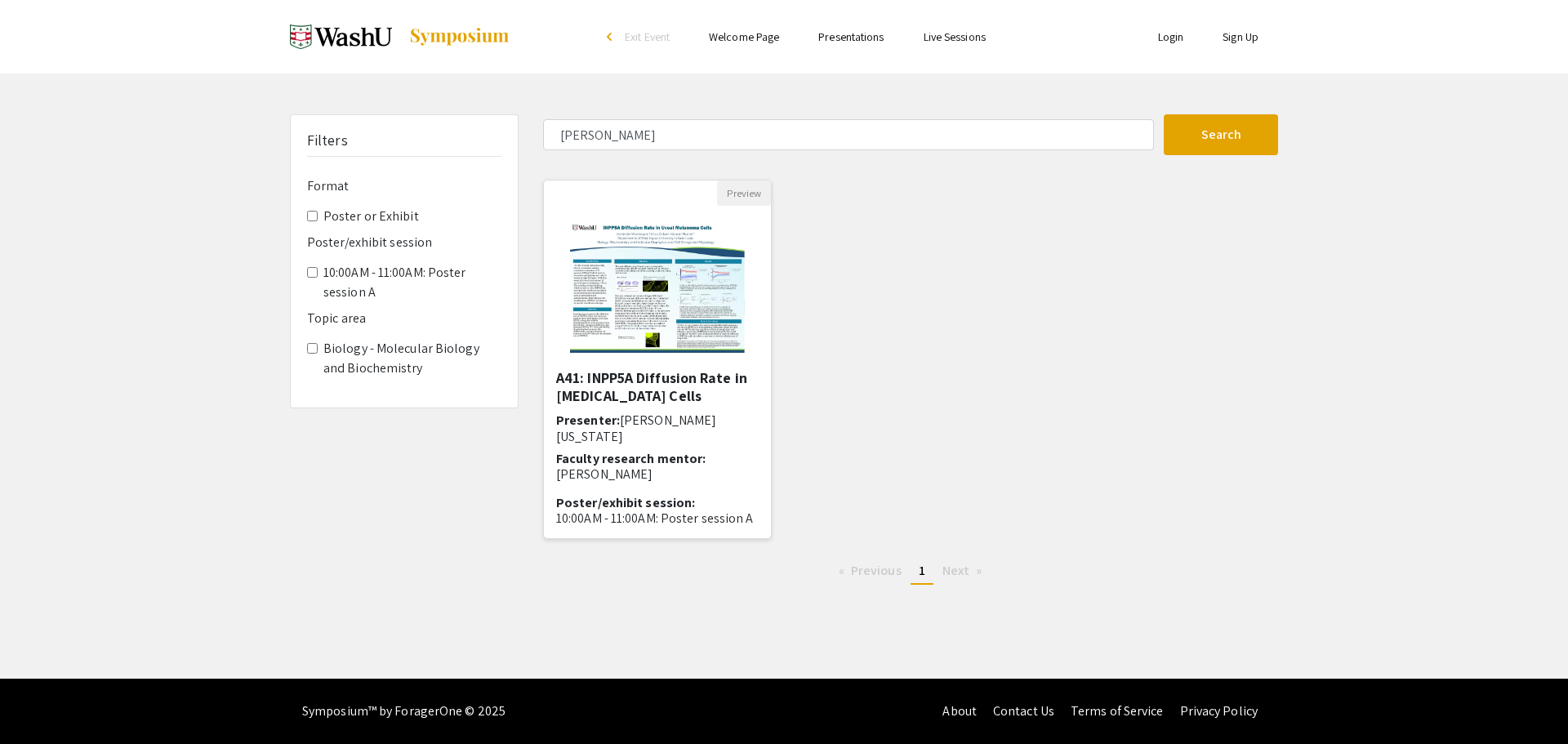
click at [615, 331] on img "Open Presentation <p>A41: INPP5A Diffusion Rate in Uveal Melanoma Cells</p>" at bounding box center [657, 287] width 207 height 163
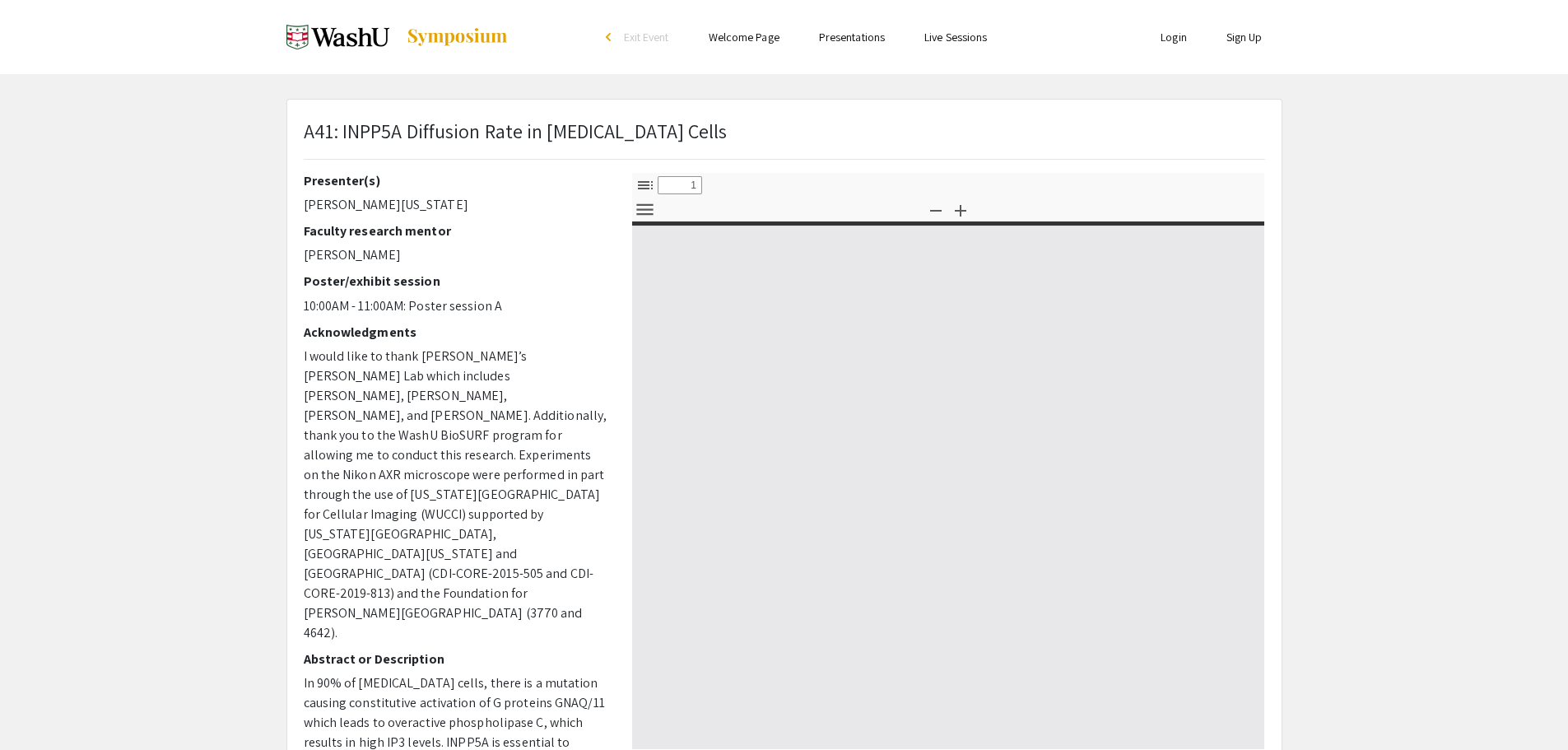
select select "custom"
type input "0"
select select "custom"
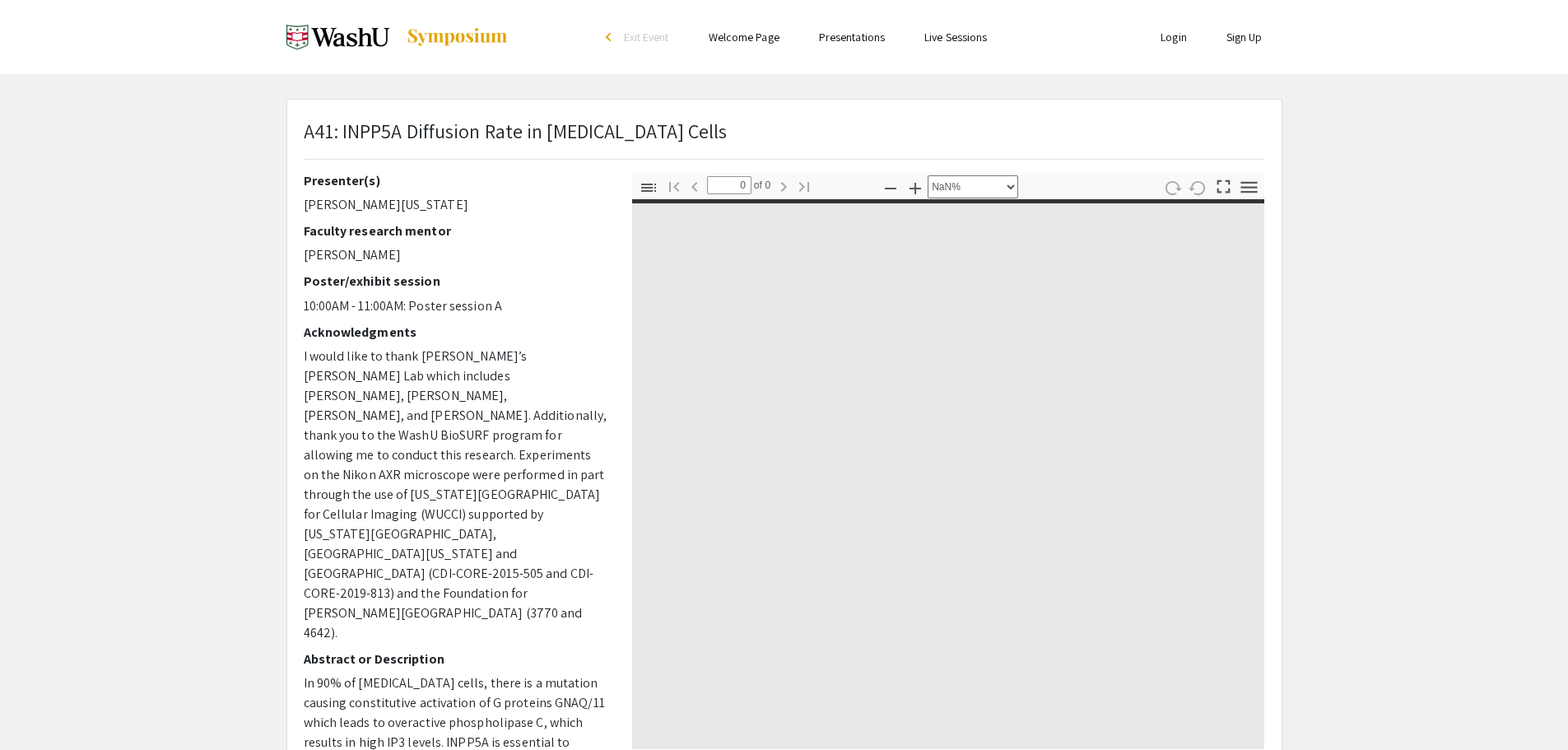
type input "1"
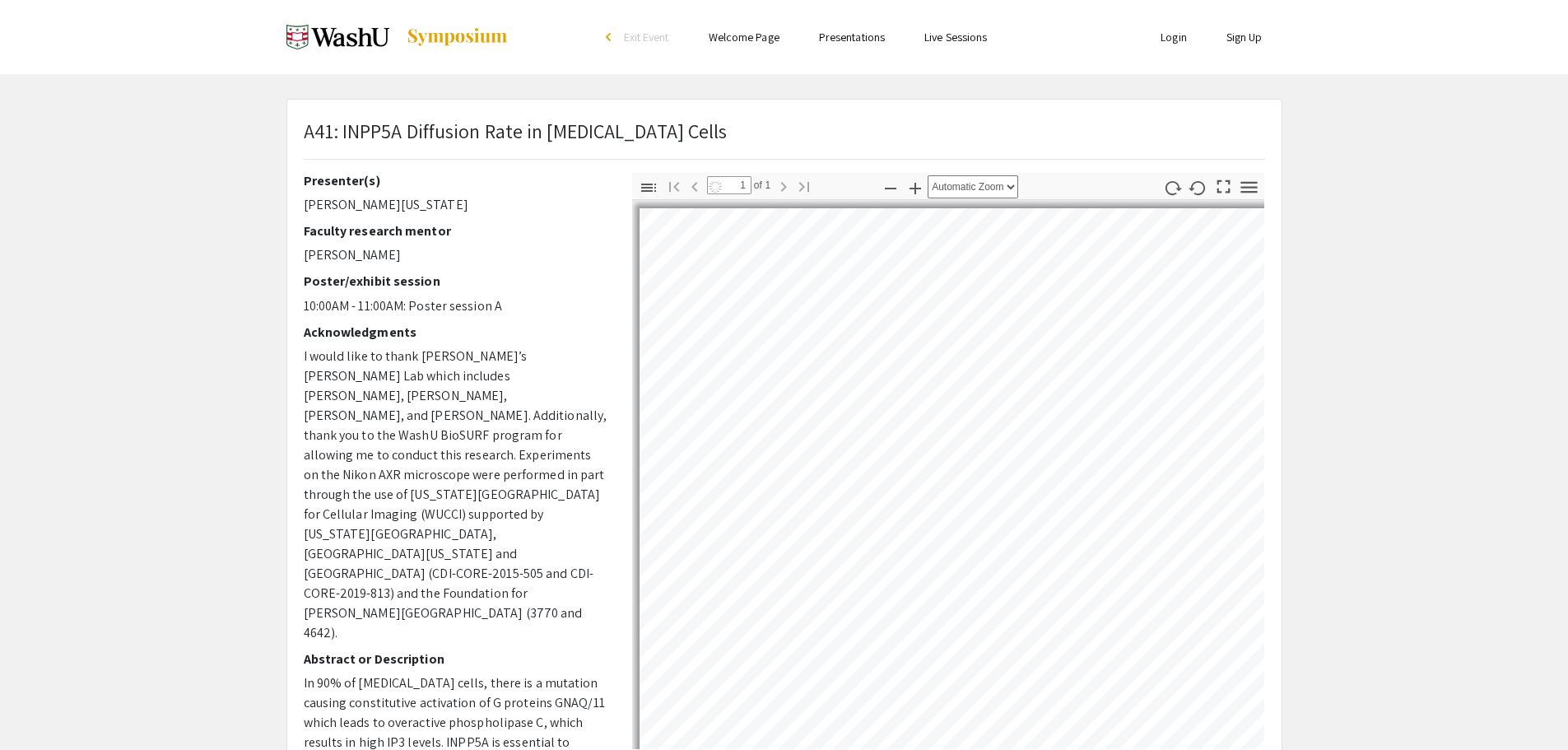
select select "auto"
